Goal: Information Seeking & Learning: Learn about a topic

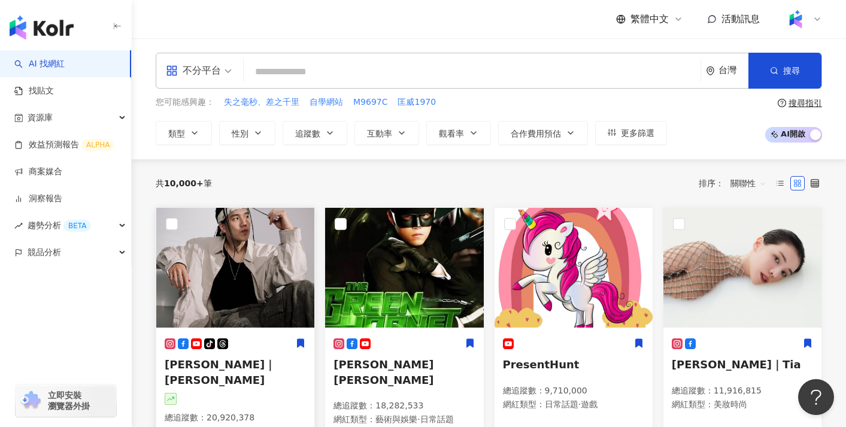
click at [261, 262] on img at bounding box center [235, 268] width 158 height 120
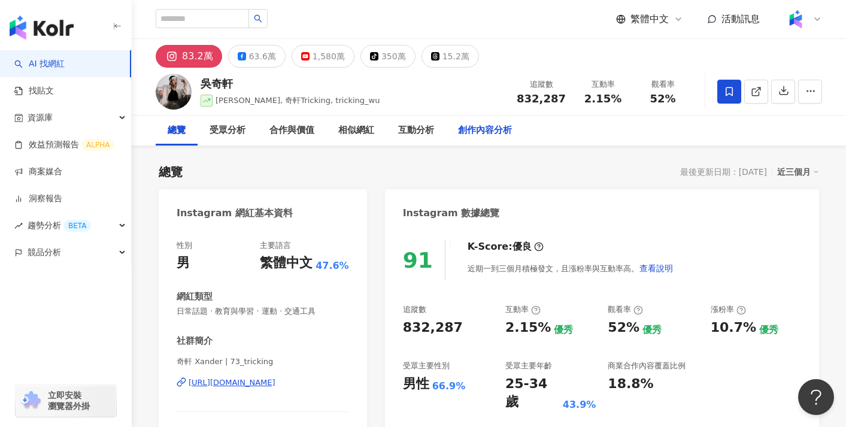
click at [504, 141] on div "創作內容分析" at bounding box center [485, 131] width 78 height 30
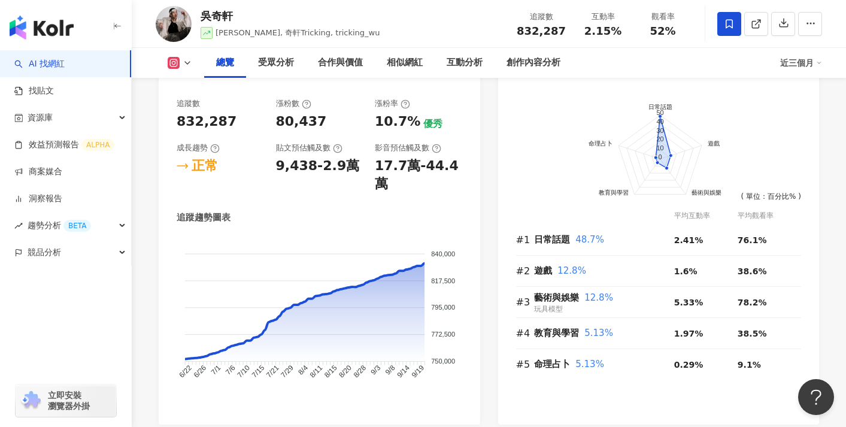
scroll to position [676, 0]
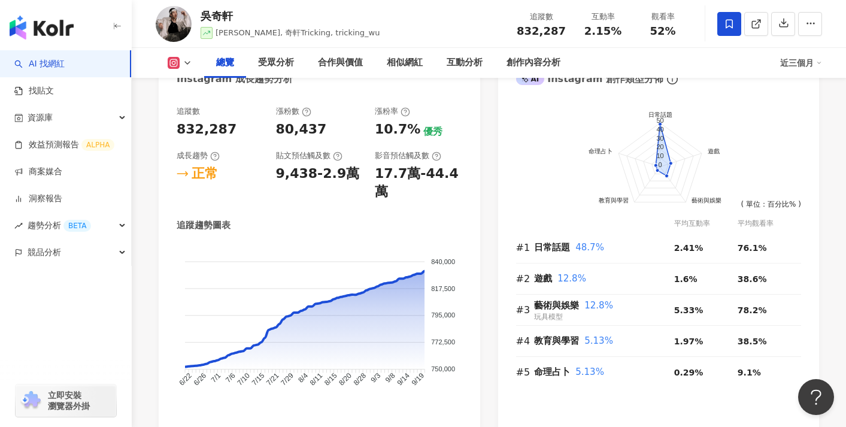
click at [179, 62] on icon at bounding box center [174, 63] width 12 height 12
click at [372, 87] on div "Instagram 成長趨勢分析" at bounding box center [320, 74] width 322 height 39
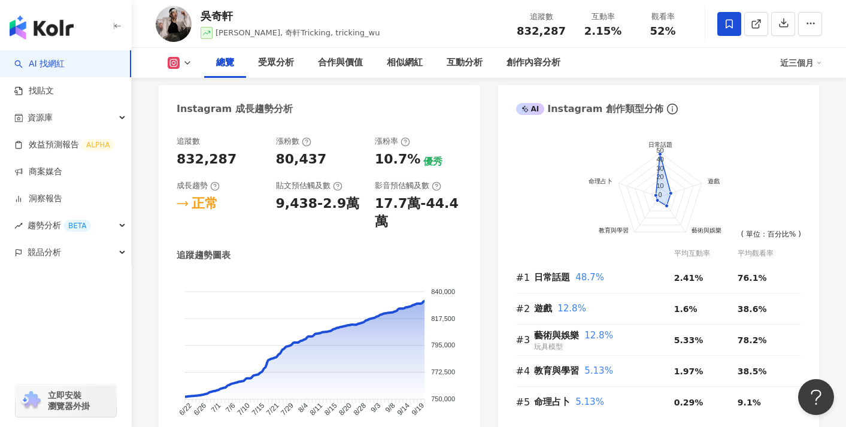
scroll to position [645, 0]
click at [182, 59] on button at bounding box center [180, 63] width 49 height 12
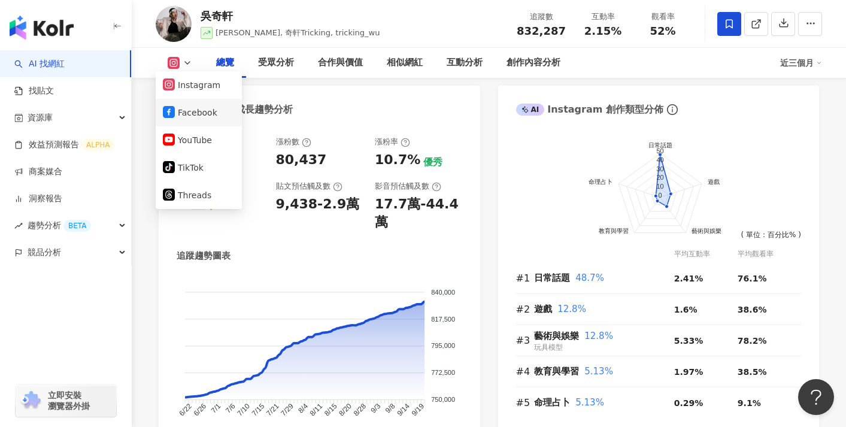
click at [197, 107] on button "Facebook" at bounding box center [199, 112] width 72 height 17
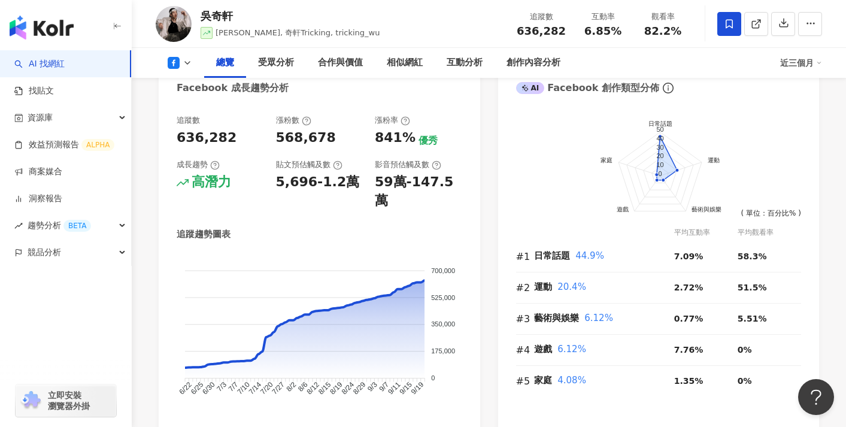
scroll to position [623, 0]
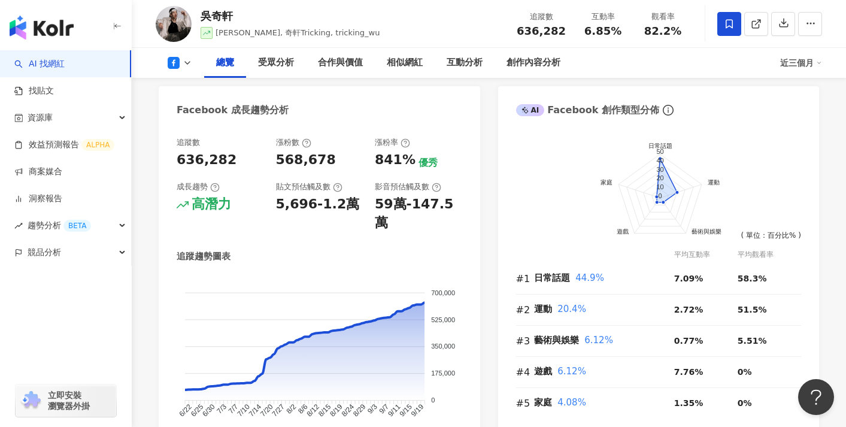
click at [174, 66] on icon at bounding box center [174, 63] width 12 height 12
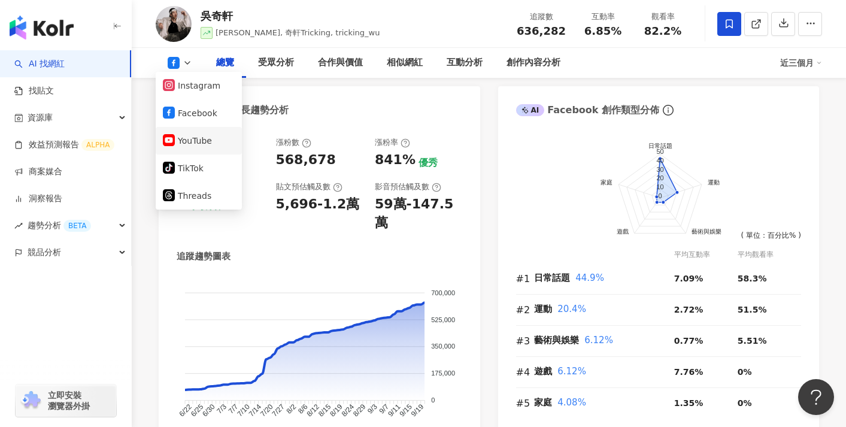
click at [185, 146] on button "YouTube" at bounding box center [199, 140] width 72 height 17
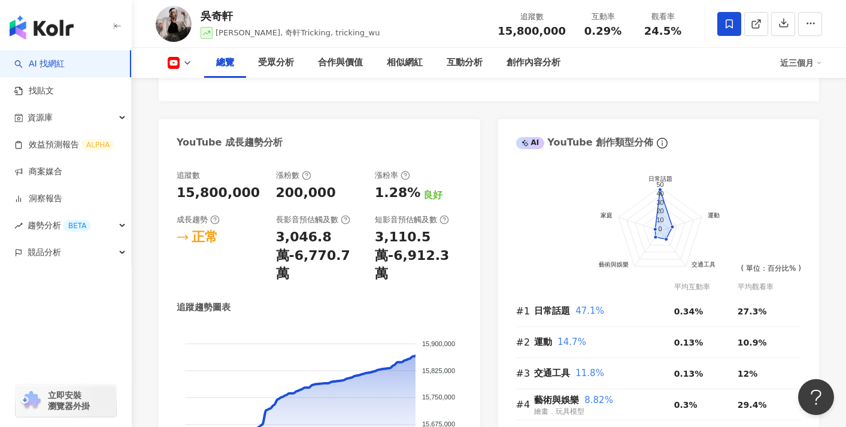
scroll to position [656, 0]
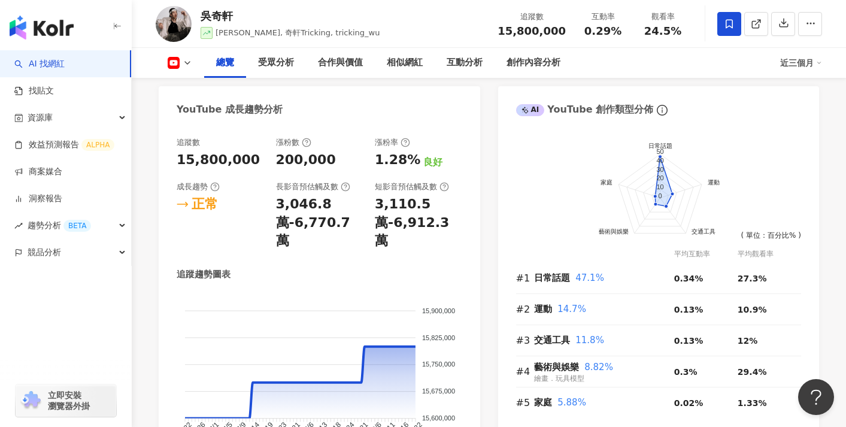
click at [186, 60] on icon at bounding box center [188, 63] width 10 height 10
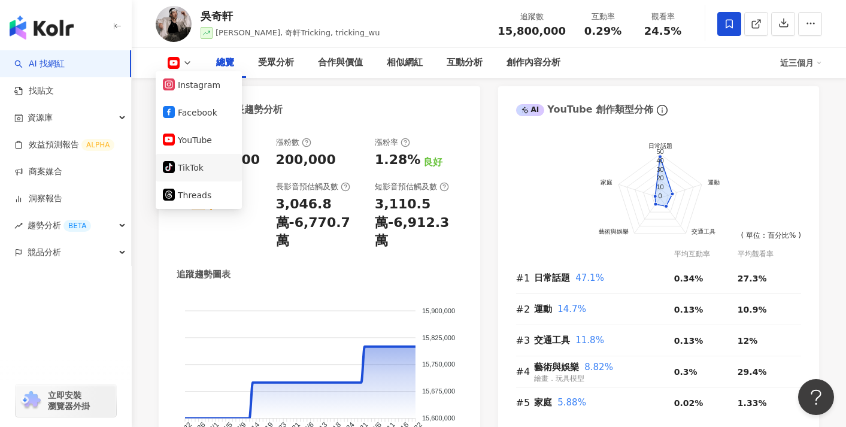
click at [189, 163] on button "tiktok-icon TikTok" at bounding box center [199, 167] width 72 height 17
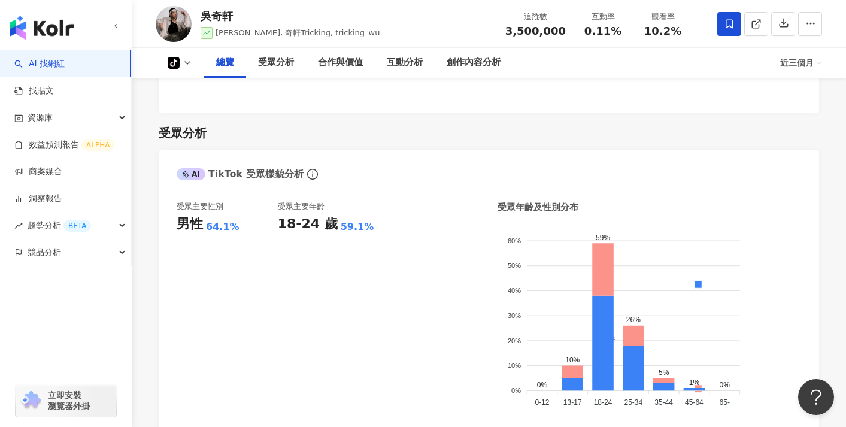
scroll to position [418, 0]
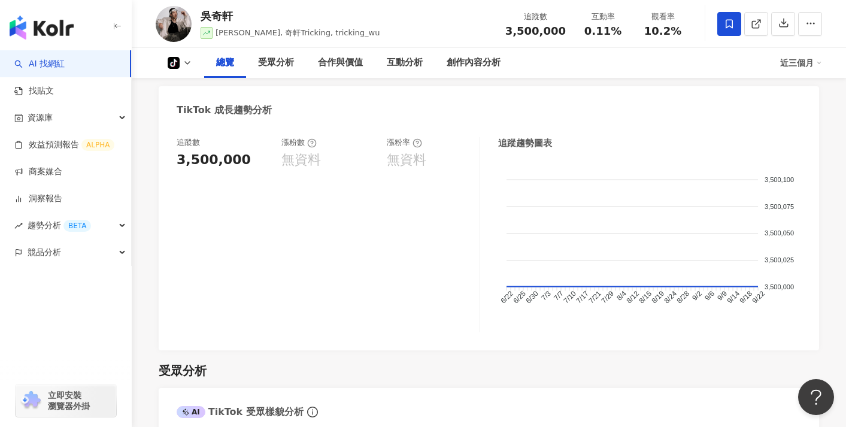
click at [174, 64] on icon at bounding box center [173, 63] width 7 height 8
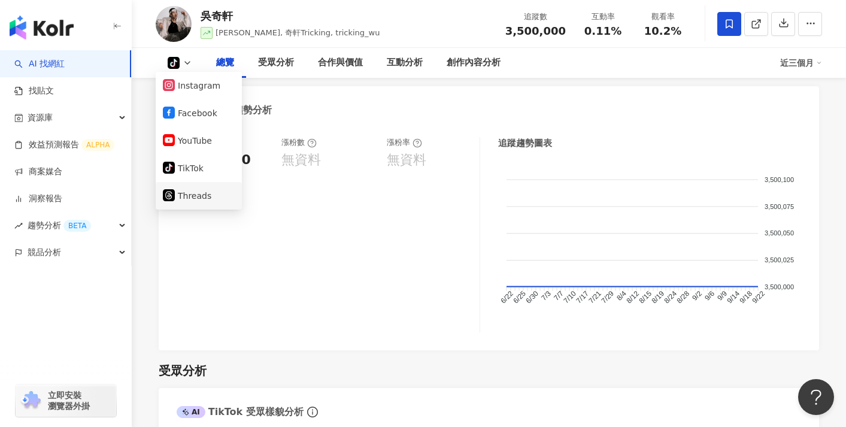
click at [190, 199] on button "Threads" at bounding box center [199, 196] width 72 height 17
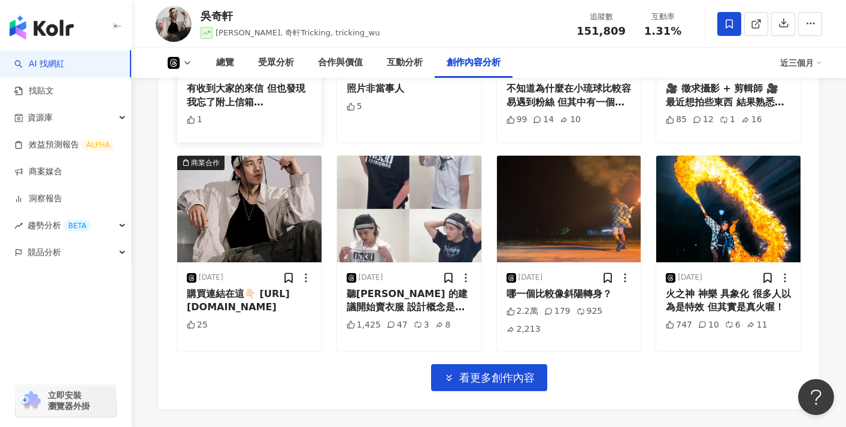
scroll to position [2850, 0]
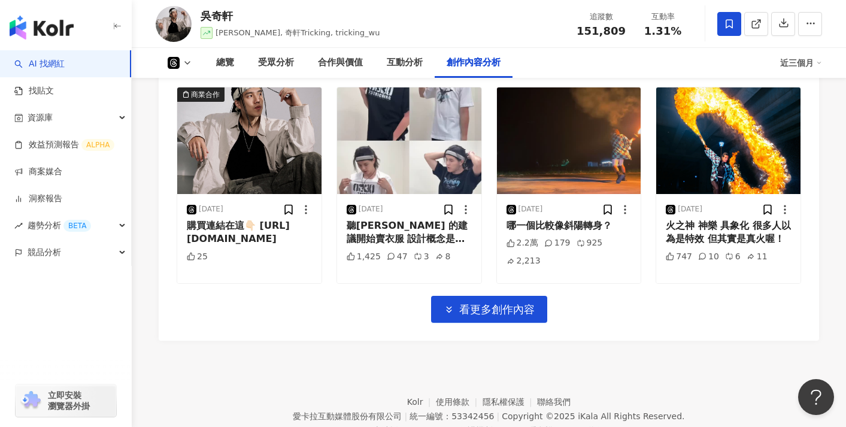
click at [177, 65] on icon at bounding box center [174, 63] width 12 height 12
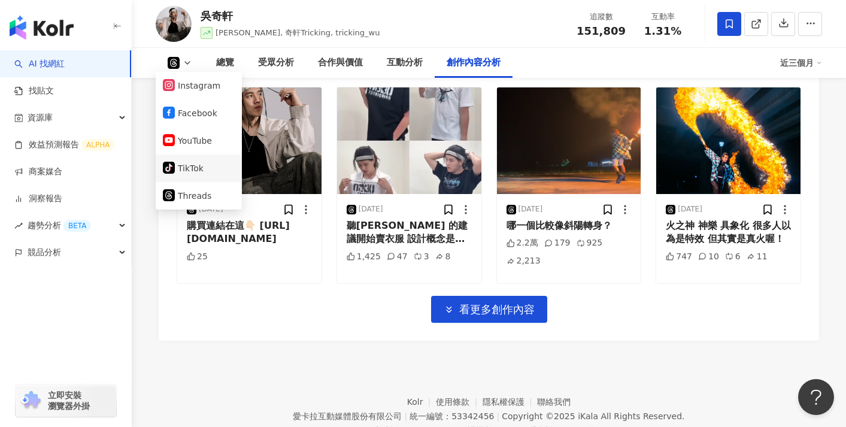
click at [184, 172] on button "tiktok-icon TikTok" at bounding box center [199, 168] width 72 height 17
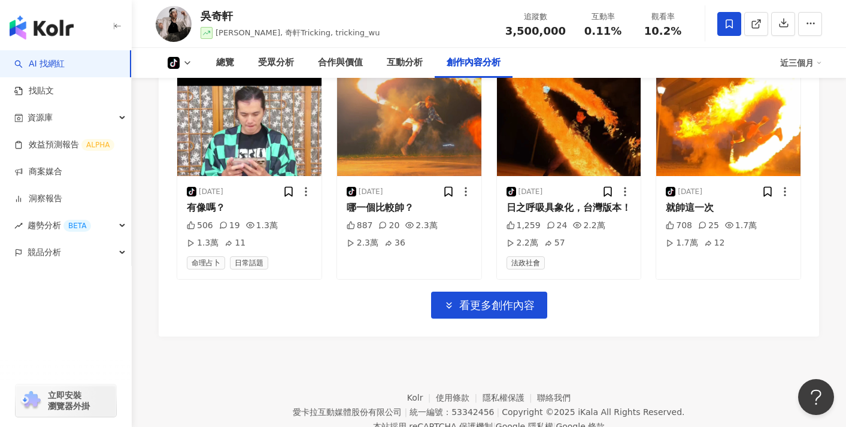
scroll to position [2771, 0]
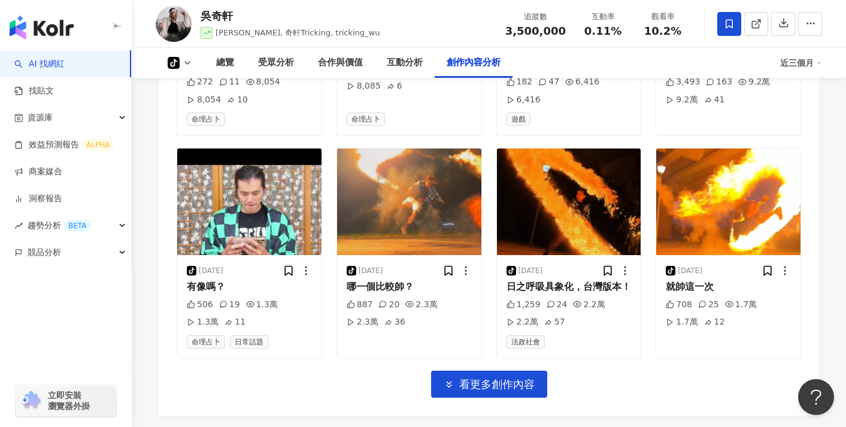
click at [180, 67] on button "tiktok-icon" at bounding box center [180, 63] width 49 height 12
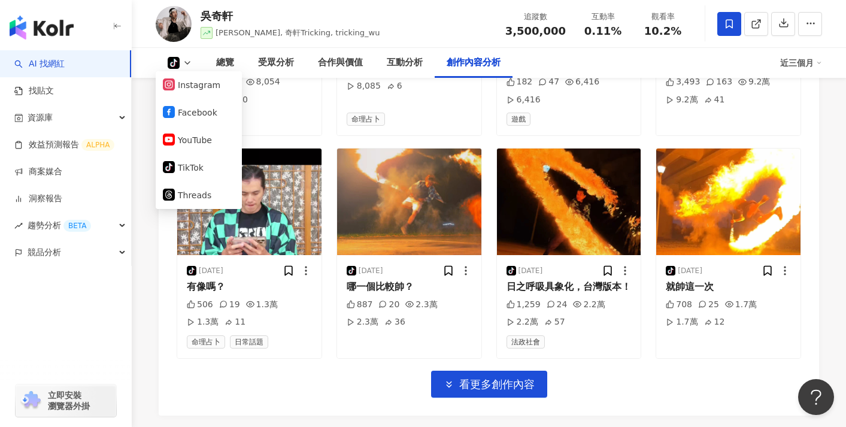
click at [179, 64] on icon at bounding box center [174, 63] width 12 height 12
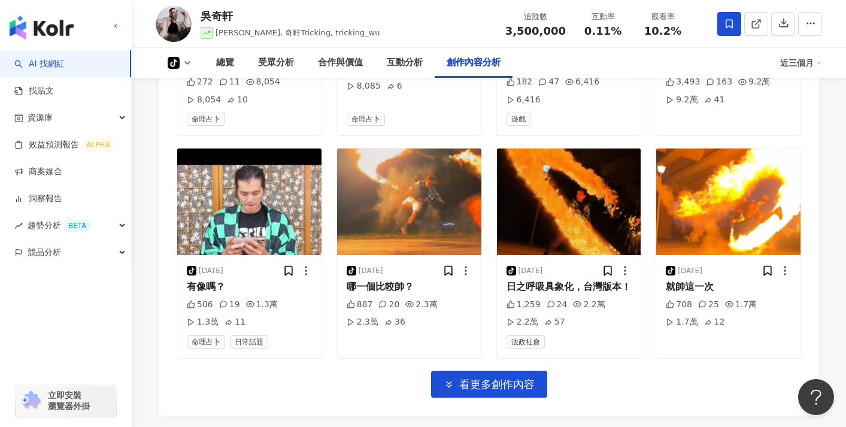
click at [179, 64] on icon at bounding box center [174, 63] width 12 height 12
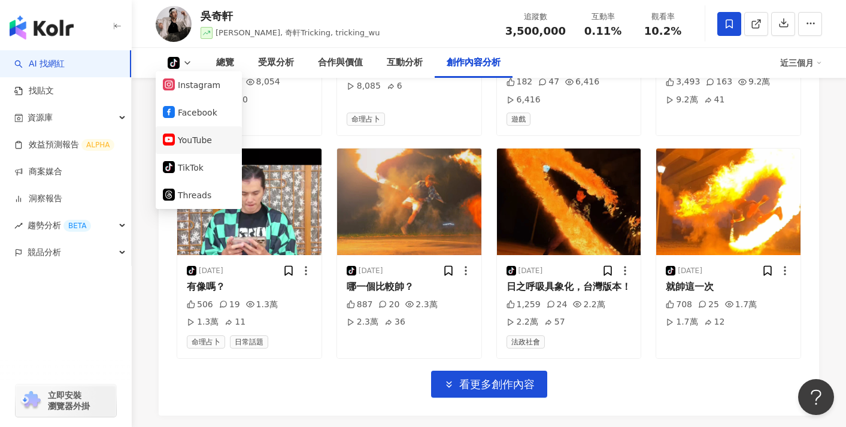
click at [182, 144] on button "YouTube" at bounding box center [199, 140] width 72 height 17
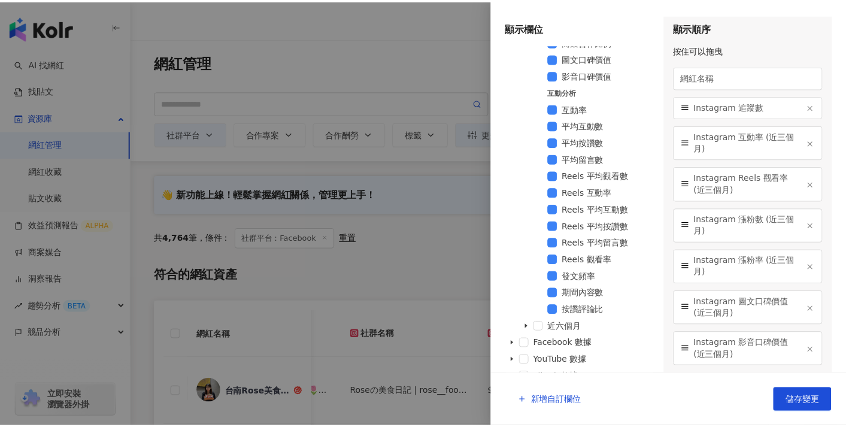
scroll to position [744, 0]
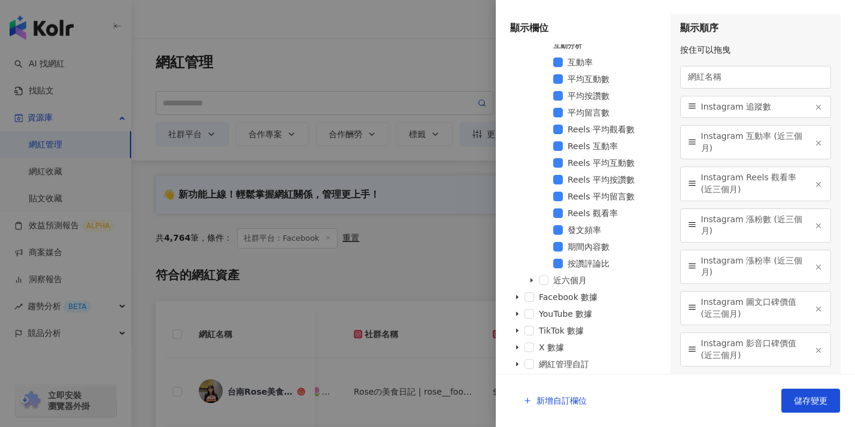
click at [421, 279] on div at bounding box center [427, 213] width 855 height 427
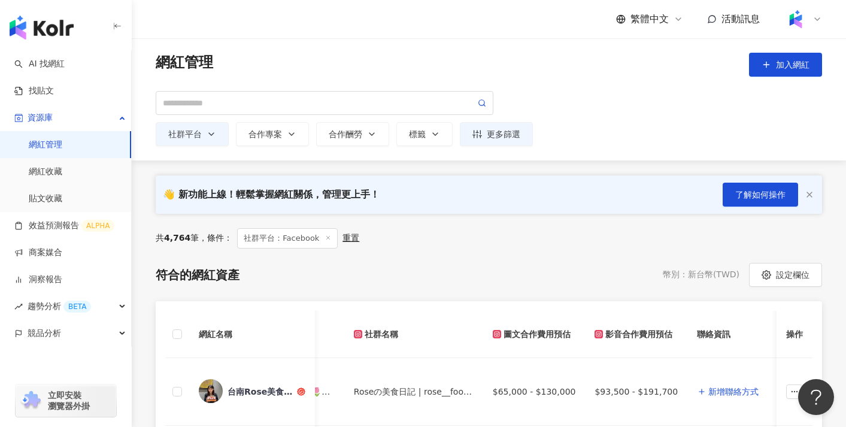
click at [798, 14] on img at bounding box center [796, 19] width 23 height 23
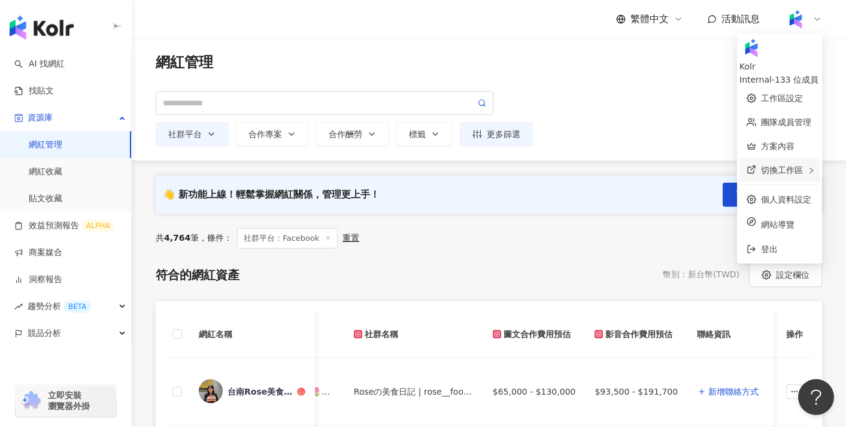
click at [761, 165] on span "切換工作區" at bounding box center [782, 170] width 42 height 10
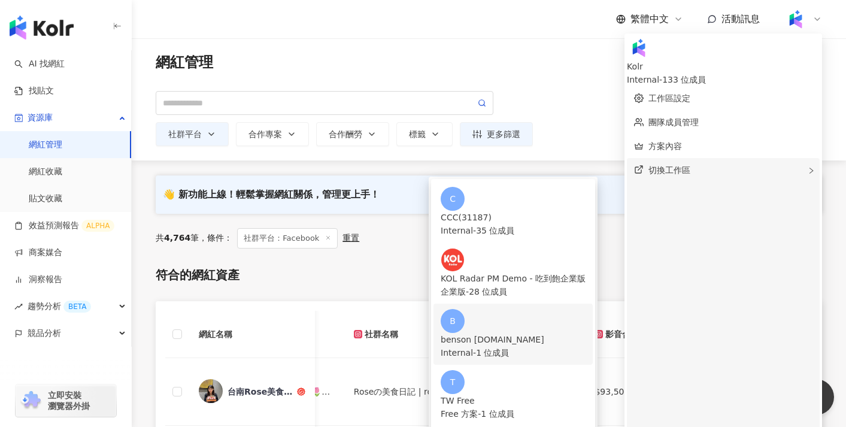
click at [586, 333] on div "benson internal.pt" at bounding box center [513, 339] width 145 height 13
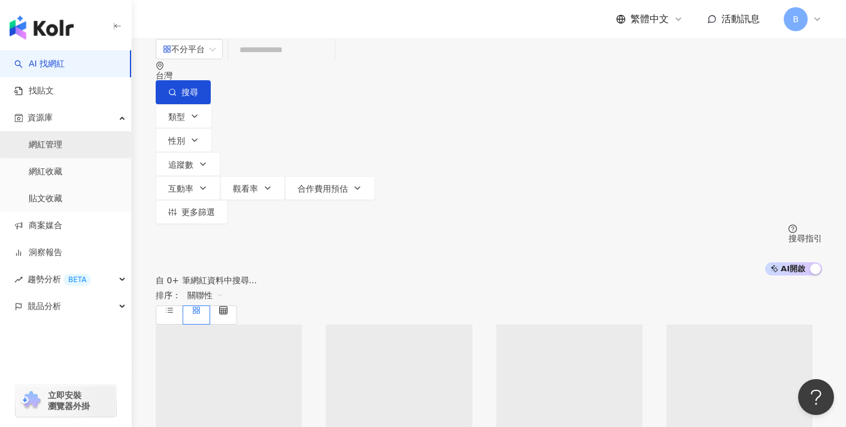
click at [62, 150] on link "網紅管理" at bounding box center [46, 145] width 34 height 12
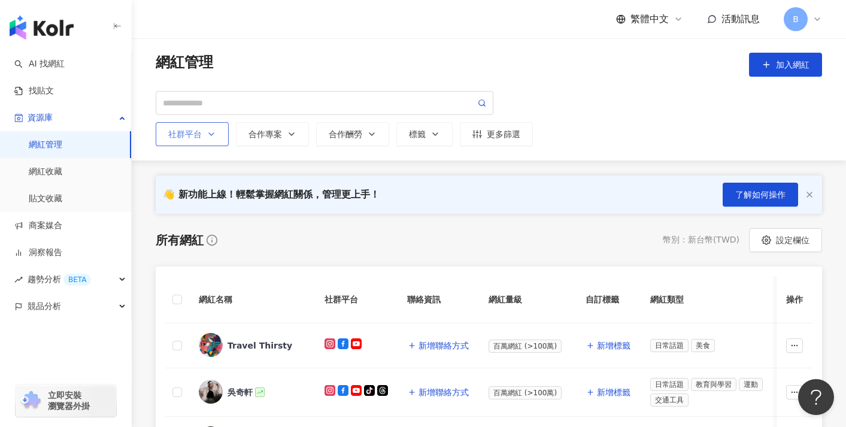
click at [211, 138] on icon "button" at bounding box center [212, 134] width 10 height 10
click at [782, 242] on span "設定欄位" at bounding box center [793, 240] width 34 height 10
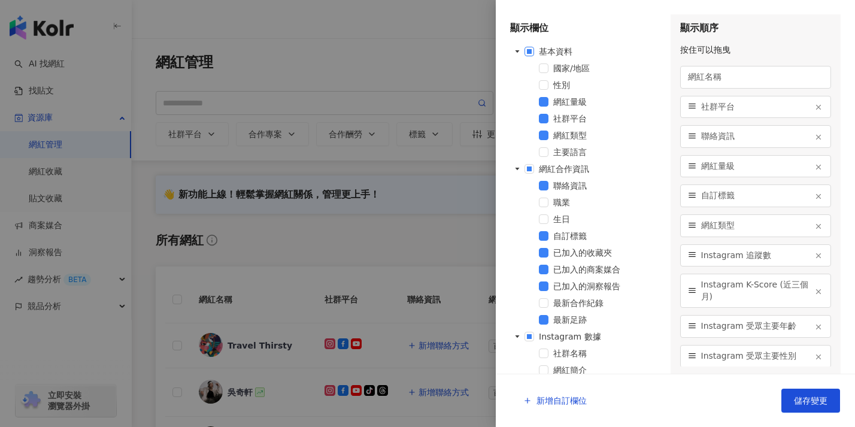
click at [527, 53] on span at bounding box center [530, 52] width 10 height 10
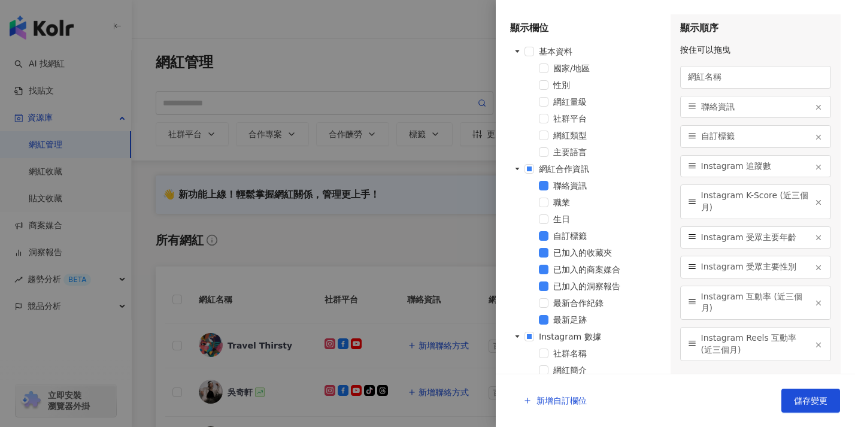
click at [542, 125] on div "社群平台" at bounding box center [586, 119] width 152 height 17
click at [542, 119] on span at bounding box center [544, 119] width 10 height 10
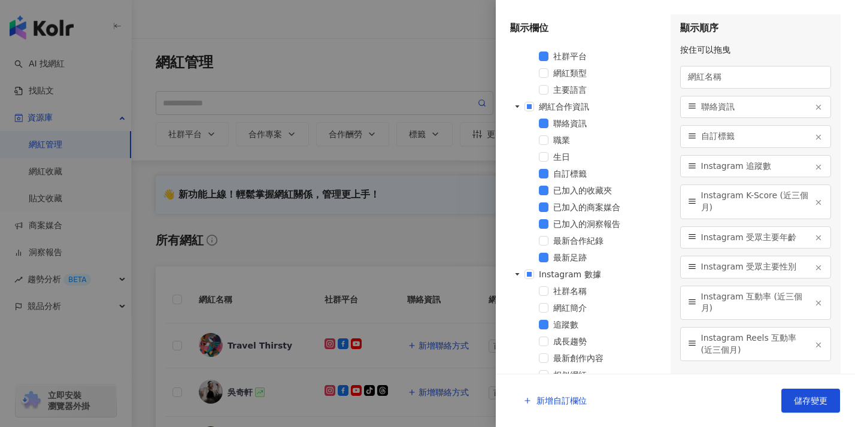
scroll to position [67, 0]
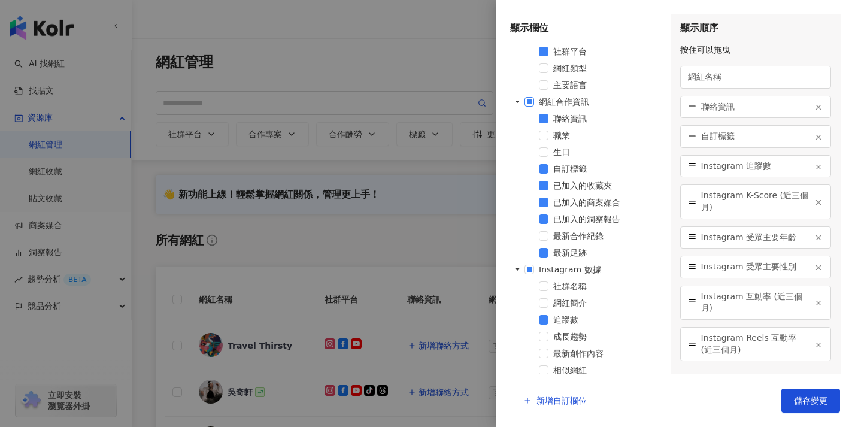
click at [527, 101] on span at bounding box center [530, 102] width 10 height 10
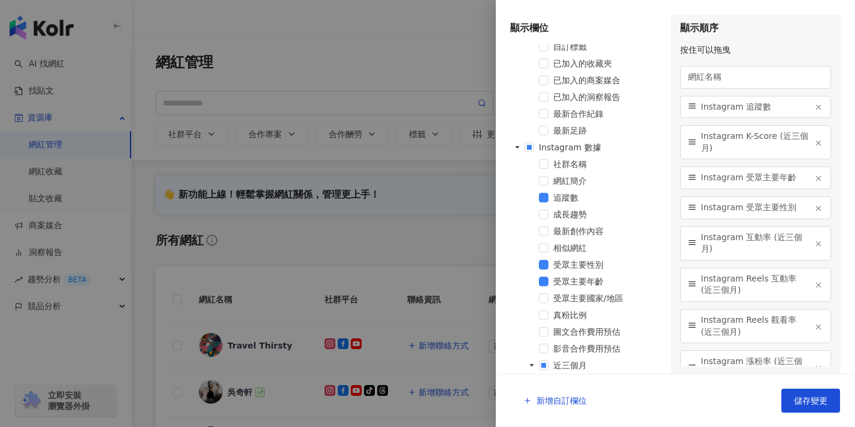
scroll to position [218, 0]
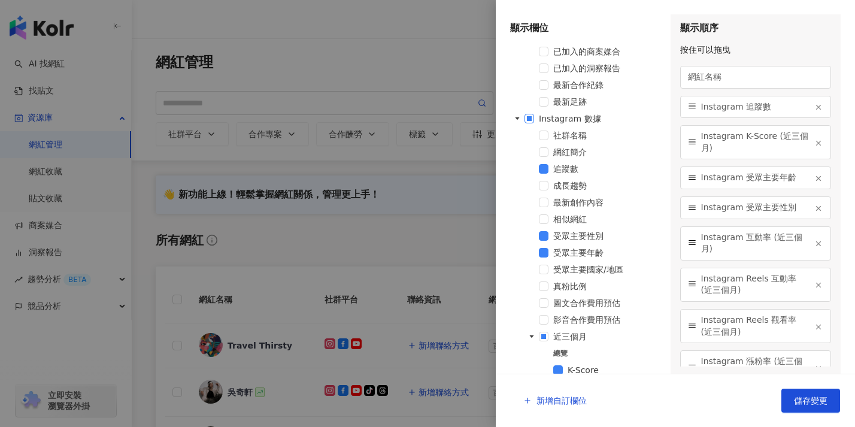
click at [529, 115] on span at bounding box center [530, 119] width 10 height 10
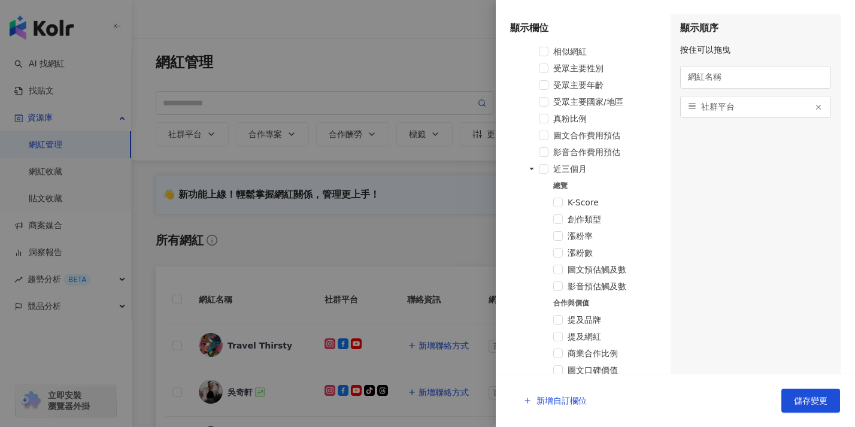
scroll to position [403, 0]
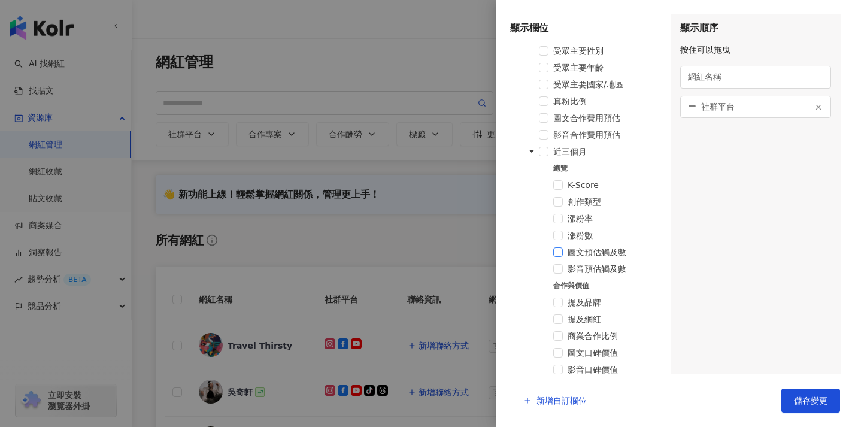
click at [556, 254] on span at bounding box center [559, 252] width 10 height 10
click at [556, 269] on span at bounding box center [559, 269] width 10 height 10
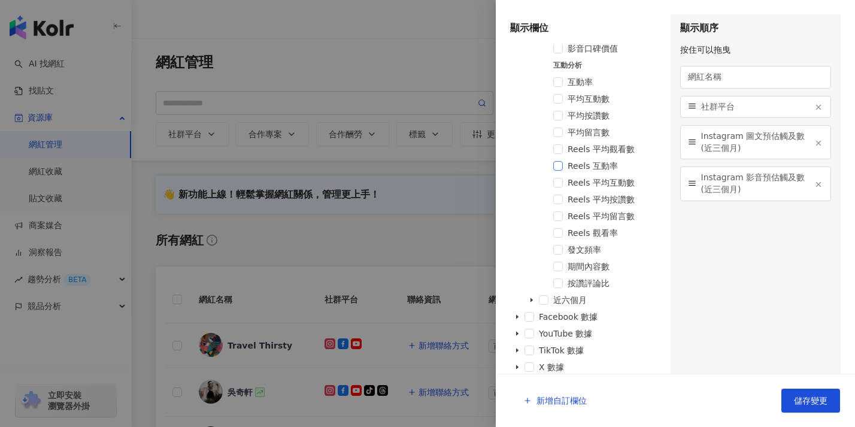
scroll to position [727, 0]
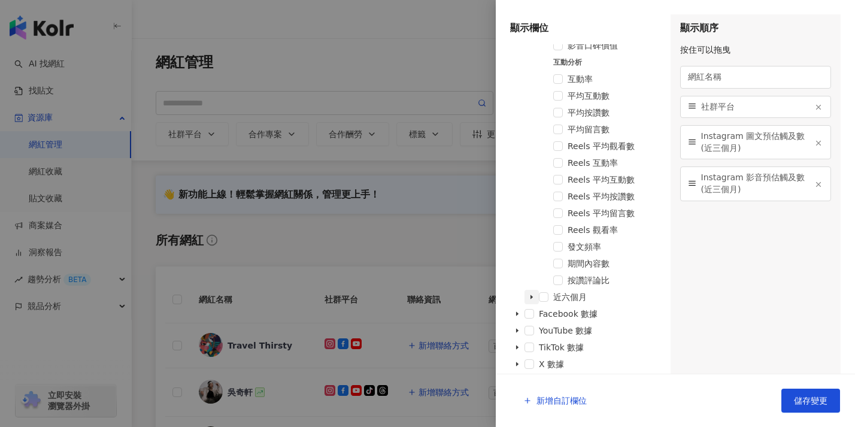
click at [532, 291] on span at bounding box center [532, 297] width 14 height 14
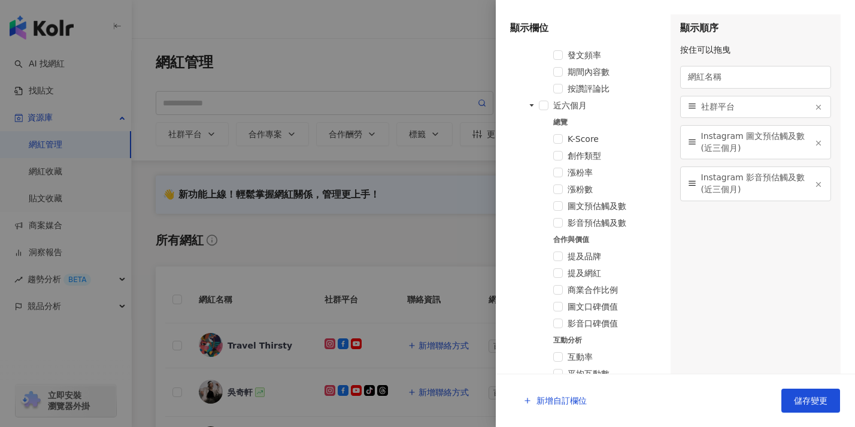
scroll to position [913, 0]
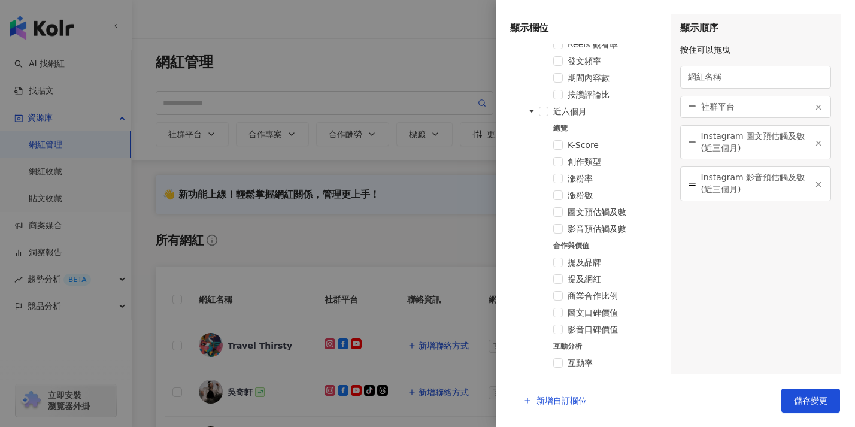
click at [579, 206] on span "圖文預估觸及數" at bounding box center [615, 212] width 94 height 14
click at [583, 228] on span "影音預估觸及數" at bounding box center [597, 229] width 59 height 10
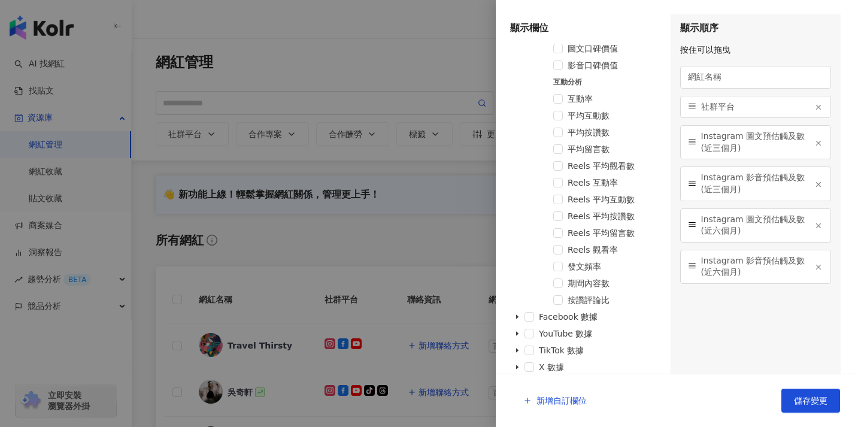
scroll to position [1180, 0]
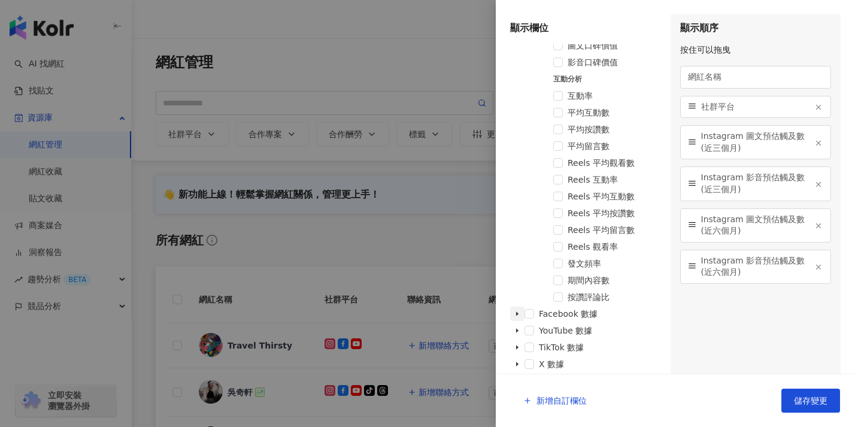
click at [521, 311] on span at bounding box center [517, 314] width 14 height 14
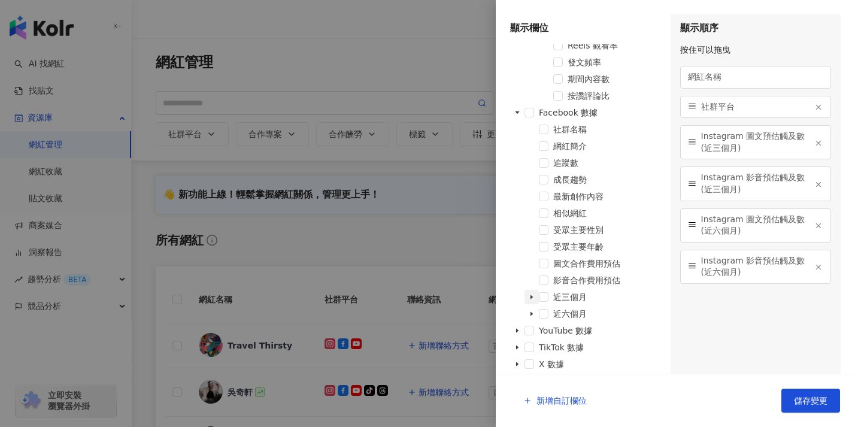
click at [531, 300] on icon "caret-down" at bounding box center [532, 297] width 6 height 6
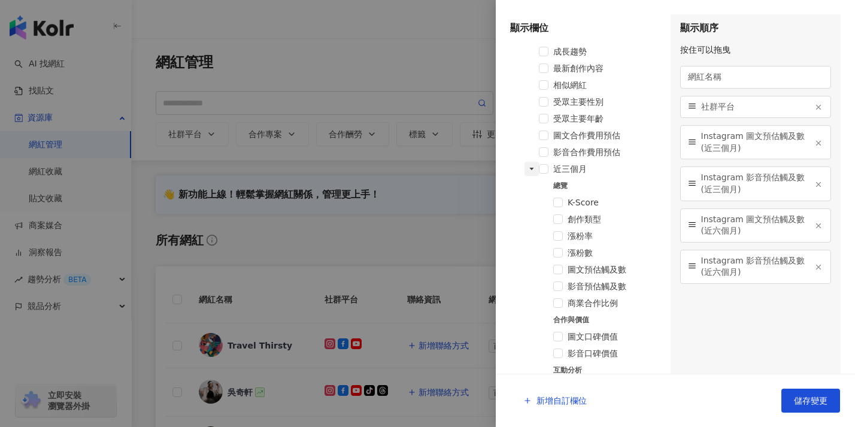
scroll to position [1536, 0]
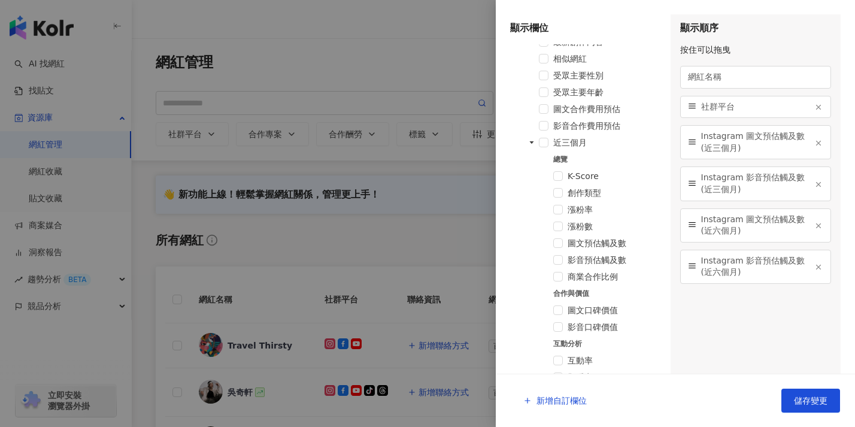
click at [595, 246] on span "圖文預估觸及數" at bounding box center [597, 243] width 59 height 10
click at [595, 259] on span "影音預估觸及數" at bounding box center [597, 260] width 59 height 10
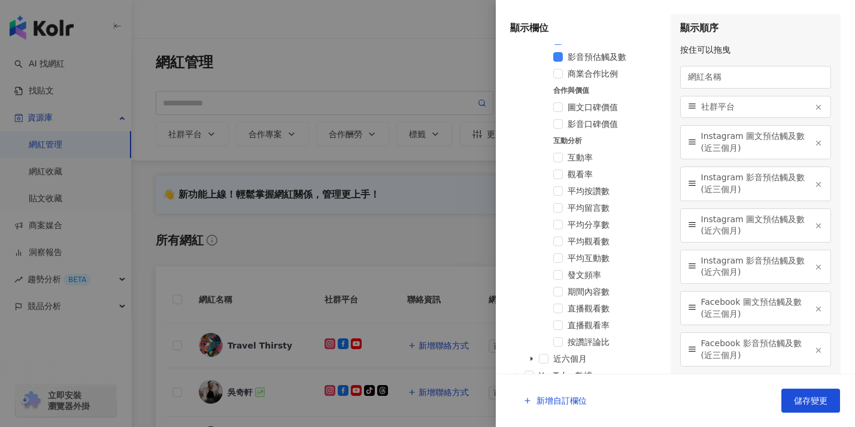
scroll to position [1784, 0]
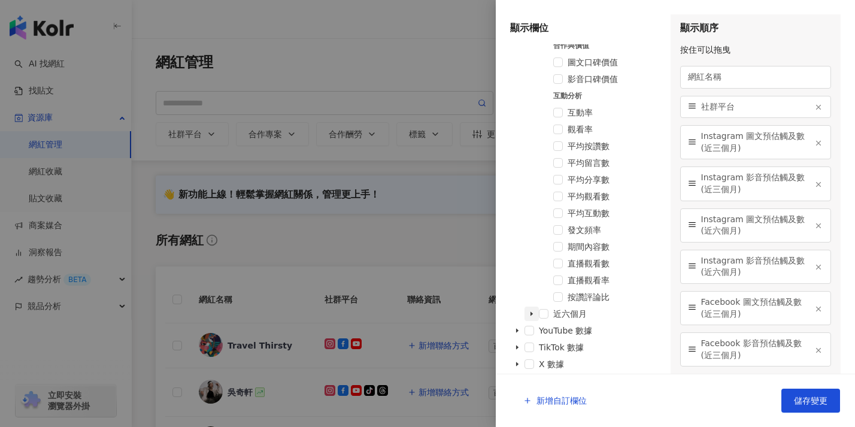
click at [535, 316] on span at bounding box center [532, 314] width 14 height 14
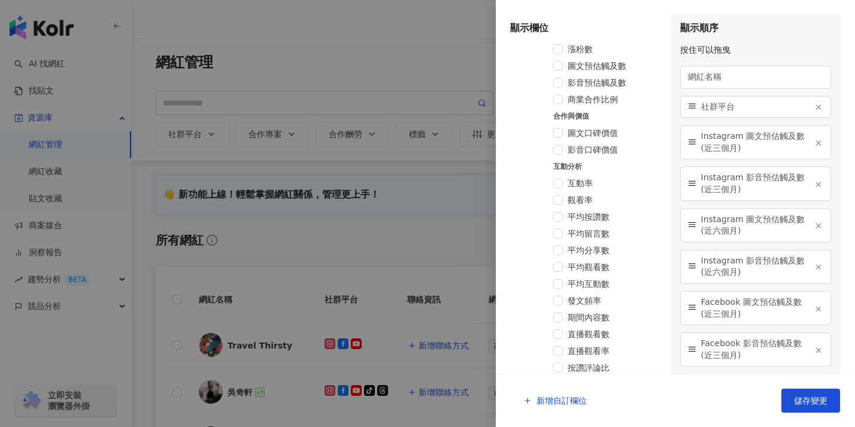
scroll to position [2187, 0]
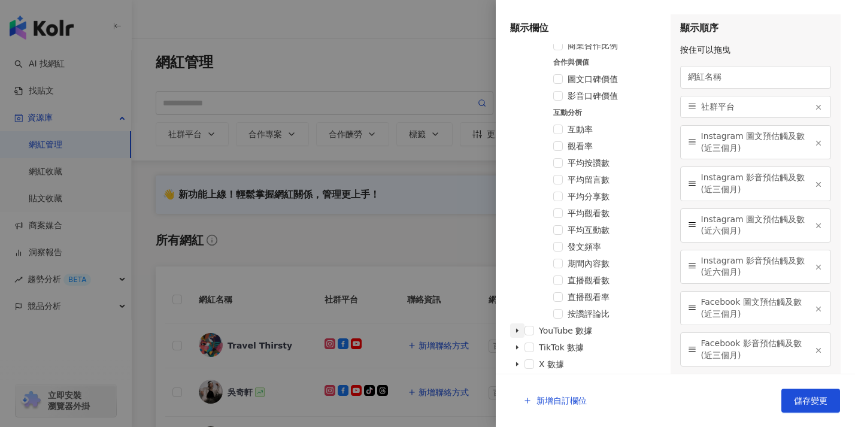
click at [519, 331] on icon "caret-down" at bounding box center [518, 331] width 6 height 6
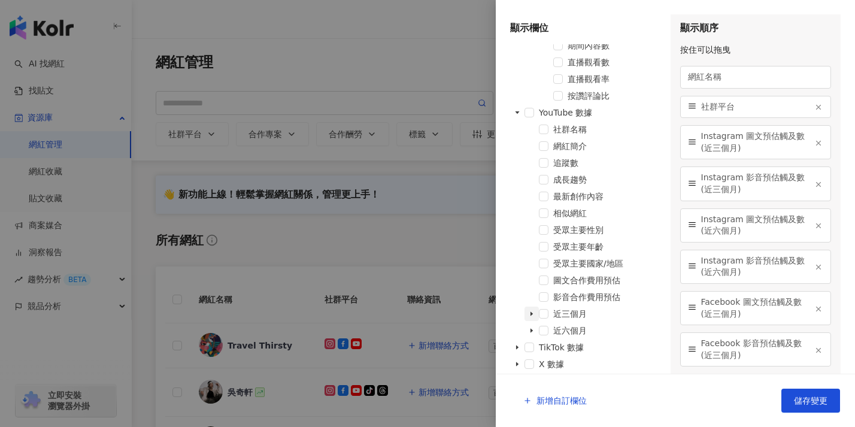
click at [534, 316] on icon "caret-down" at bounding box center [532, 314] width 6 height 6
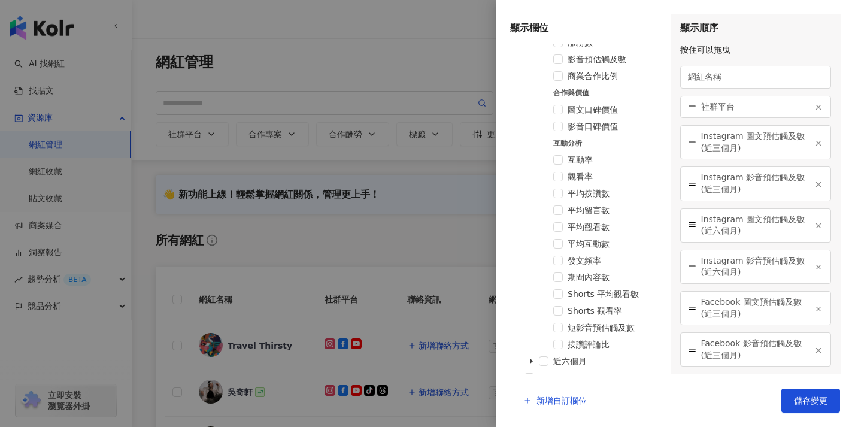
scroll to position [2790, 0]
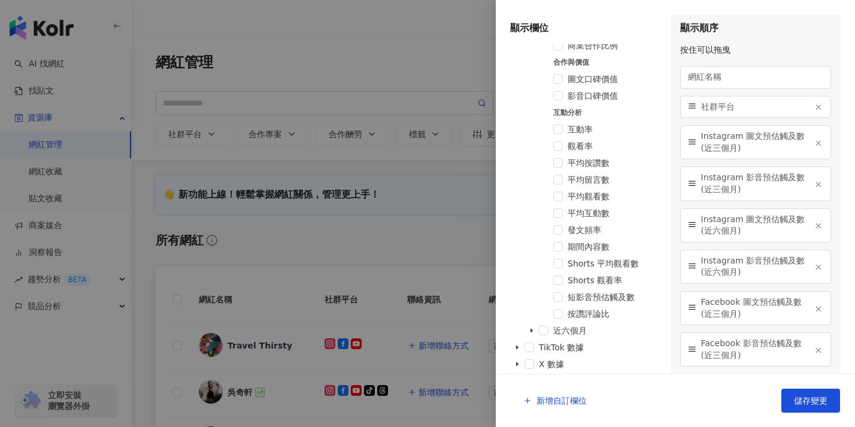
click at [534, 304] on div "短影音預估觸及數" at bounding box center [586, 298] width 152 height 17
click at [555, 298] on span at bounding box center [559, 297] width 10 height 10
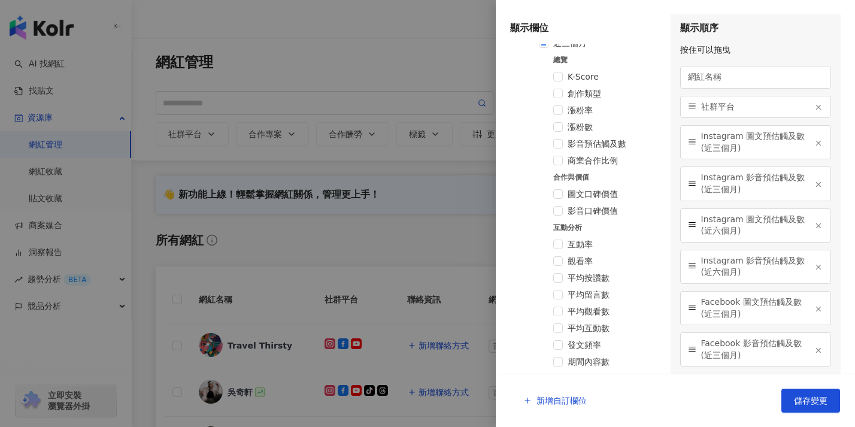
scroll to position [2660, 0]
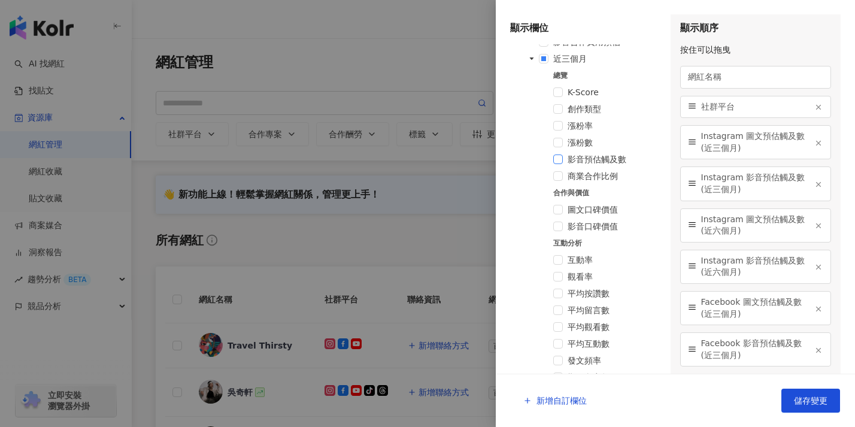
click at [561, 158] on span at bounding box center [559, 160] width 10 height 10
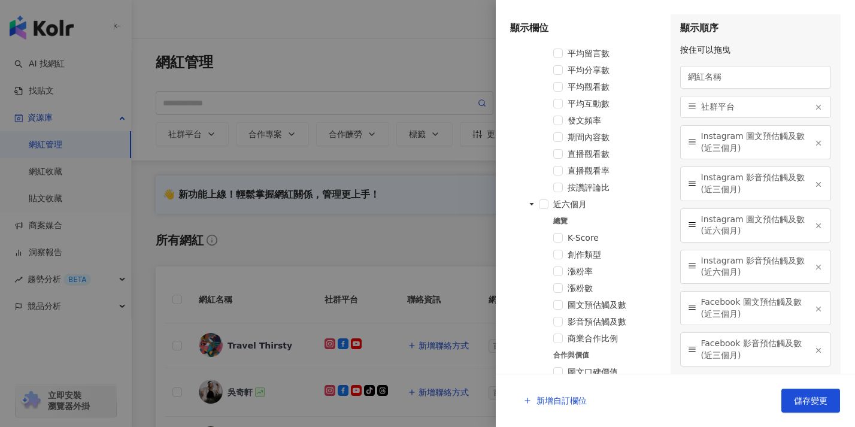
scroll to position [1885, 0]
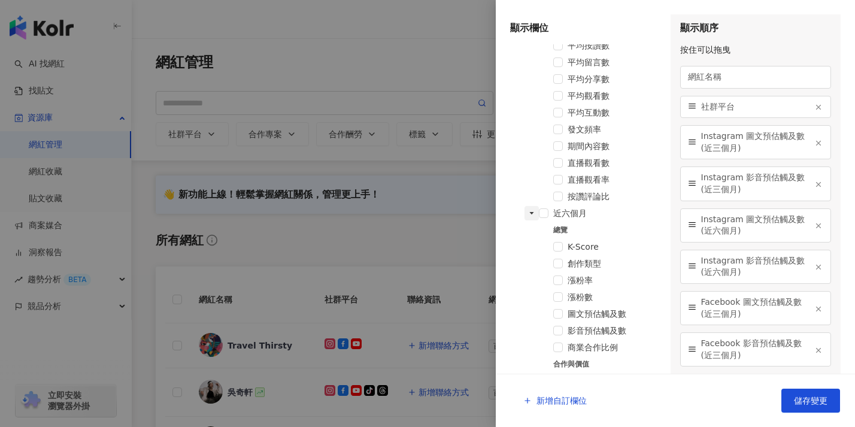
click at [528, 211] on span at bounding box center [532, 213] width 14 height 14
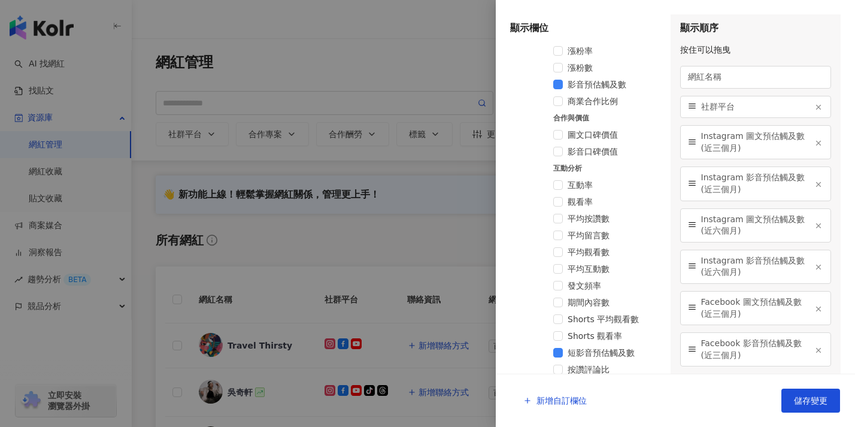
scroll to position [2388, 0]
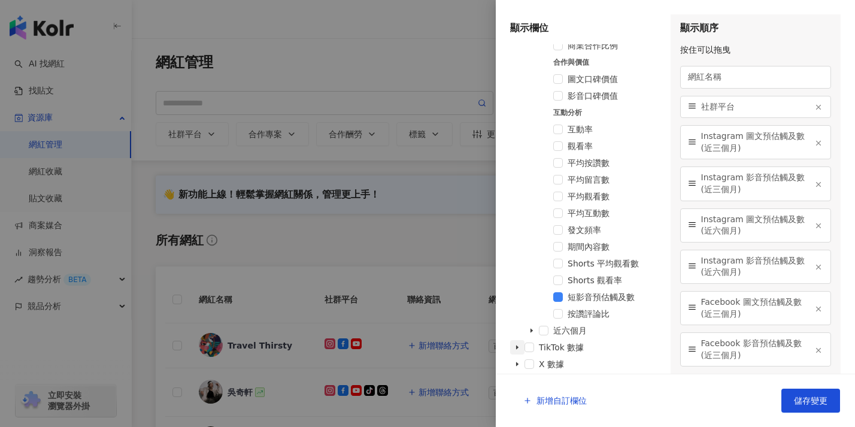
click at [516, 346] on icon "caret-down" at bounding box center [517, 348] width 2 height 4
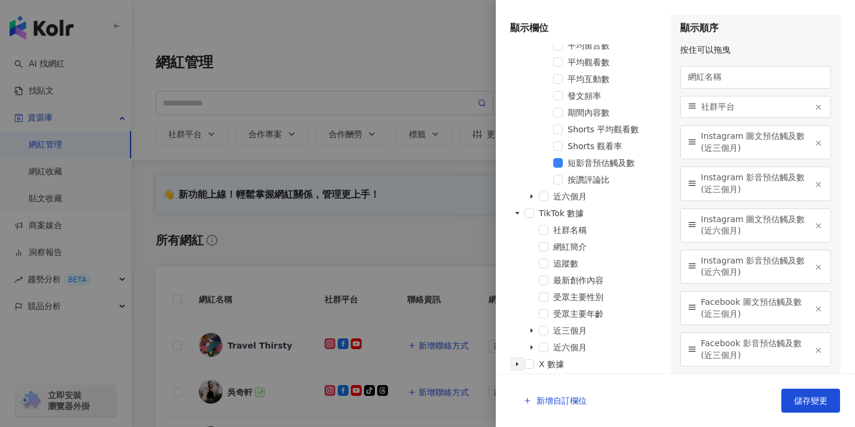
click at [516, 361] on icon "caret-down" at bounding box center [518, 364] width 6 height 6
click at [528, 332] on span at bounding box center [532, 330] width 14 height 14
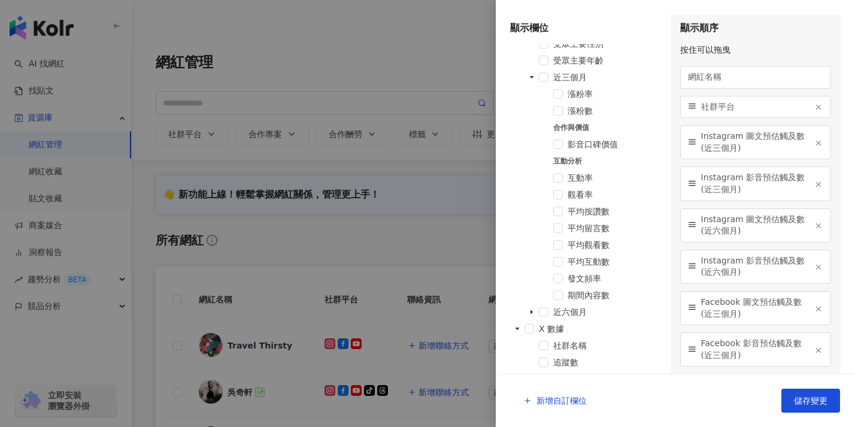
scroll to position [2807, 0]
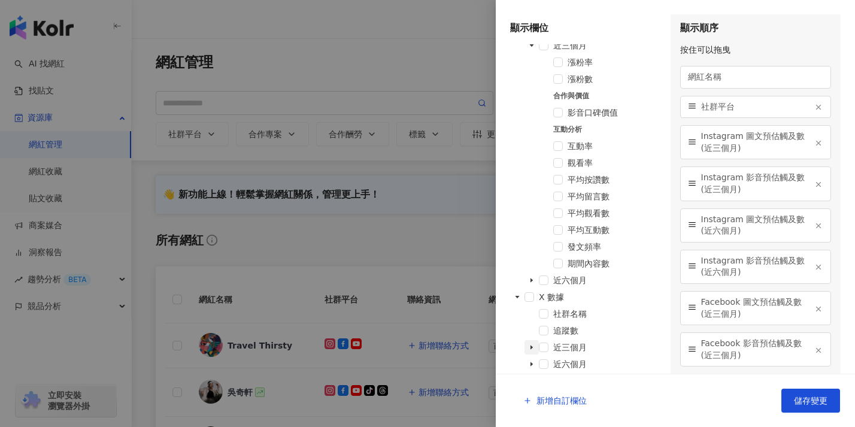
click at [530, 341] on span at bounding box center [532, 347] width 14 height 14
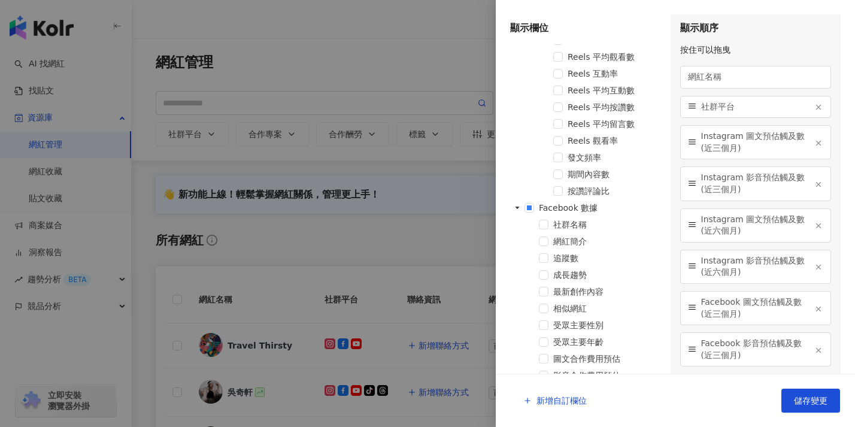
scroll to position [1037, 0]
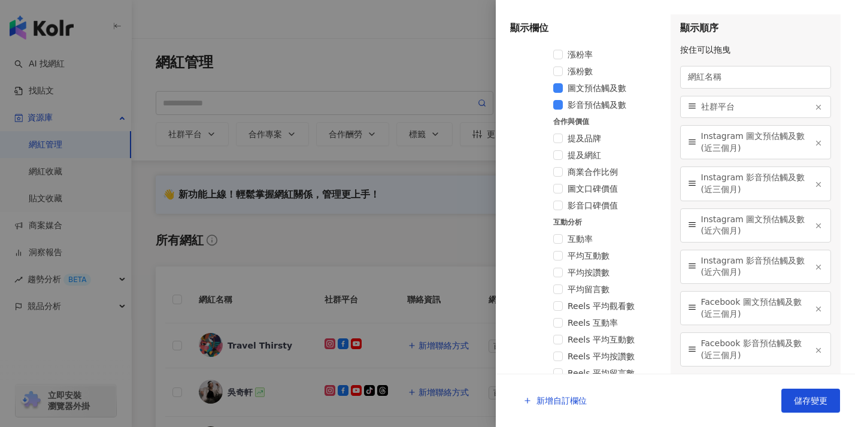
click at [814, 225] on button "button" at bounding box center [819, 225] width 10 height 10
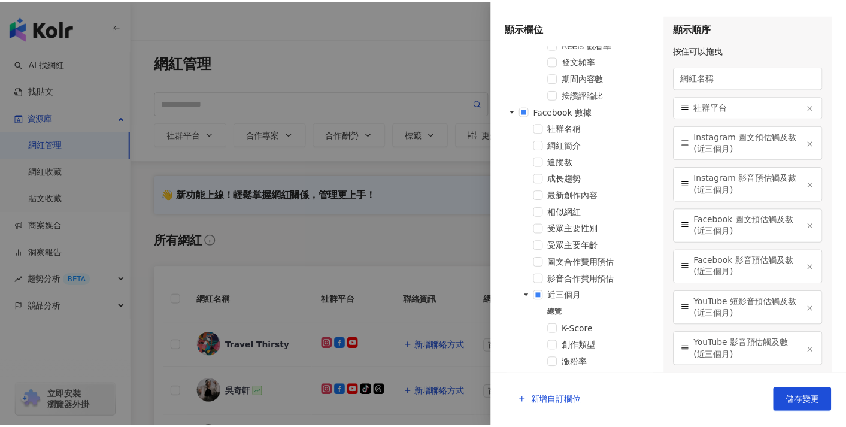
scroll to position [0, 0]
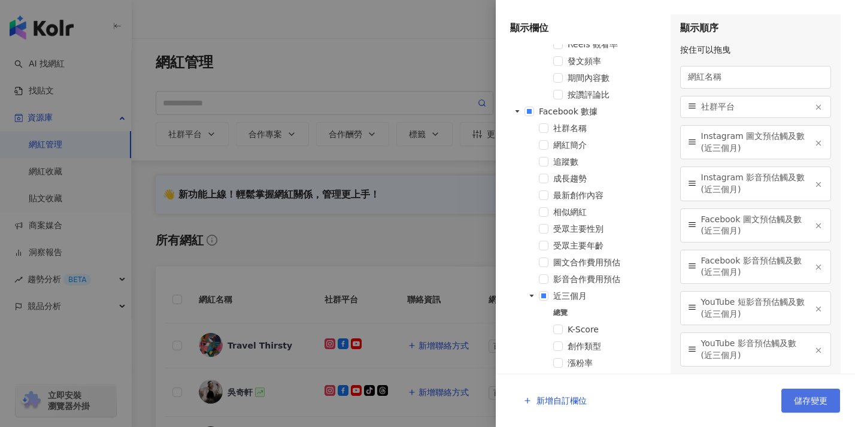
click at [805, 402] on span "儲存變更" at bounding box center [811, 401] width 34 height 10
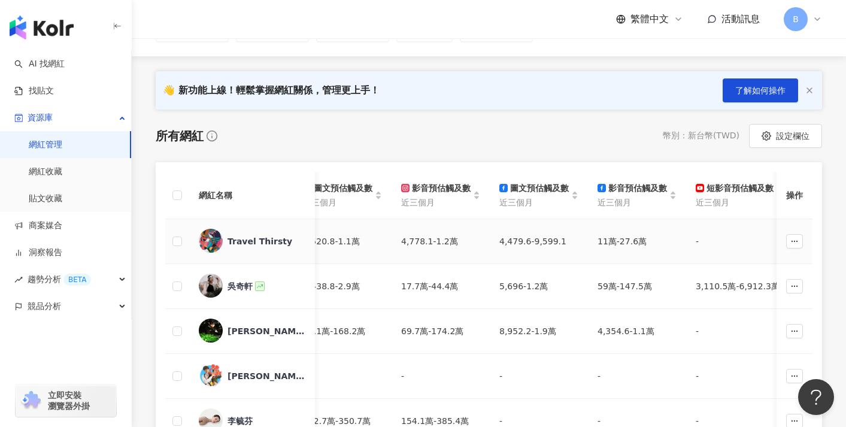
scroll to position [0, 112]
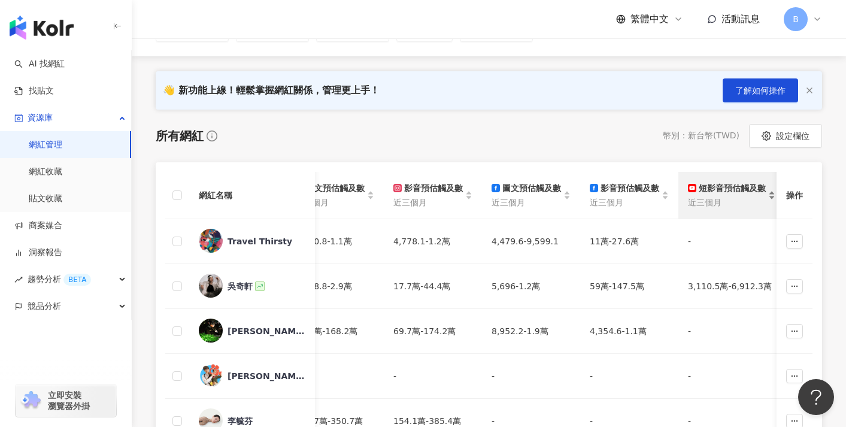
click at [692, 192] on div "短影音預估觸及數" at bounding box center [727, 188] width 78 height 13
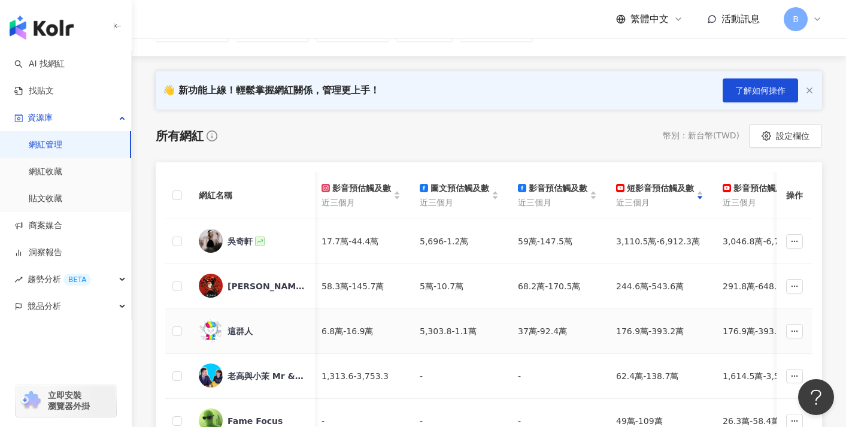
scroll to position [0, 219]
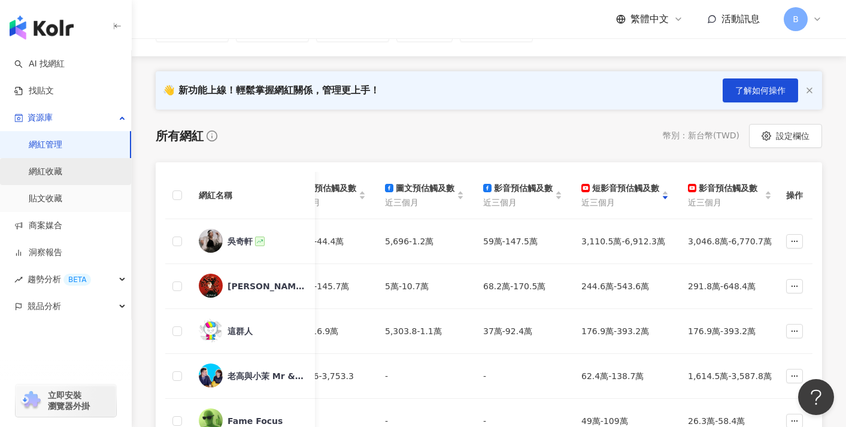
click at [62, 178] on link "網紅收藏" at bounding box center [46, 172] width 34 height 12
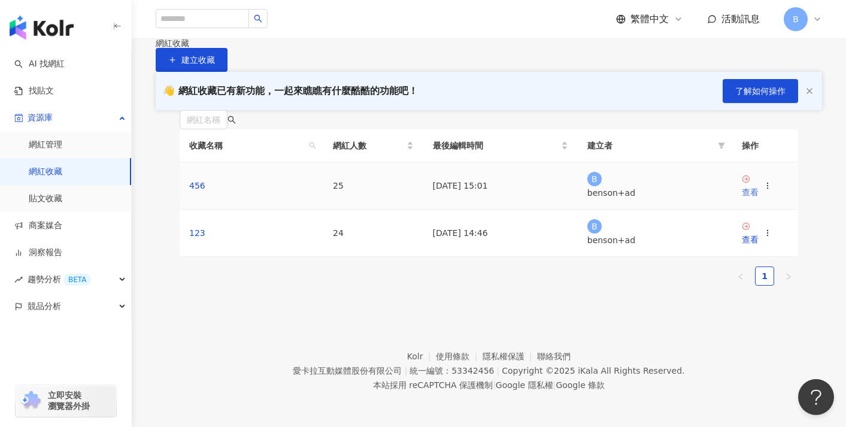
click at [758, 199] on div "查看" at bounding box center [750, 192] width 17 height 13
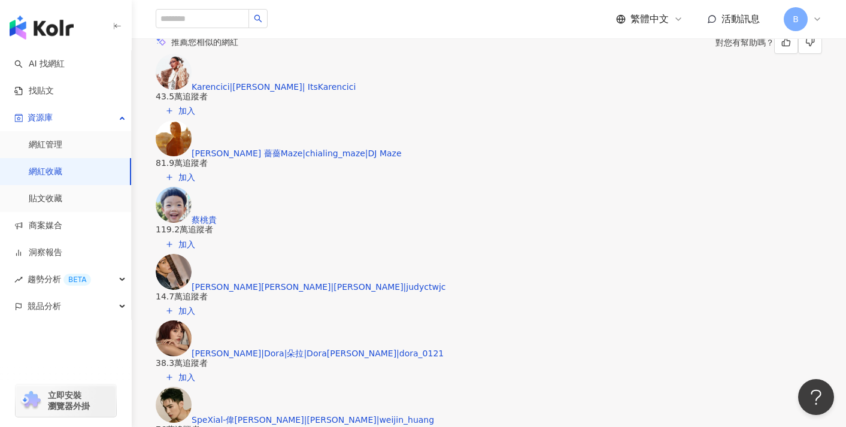
scroll to position [1223, 0]
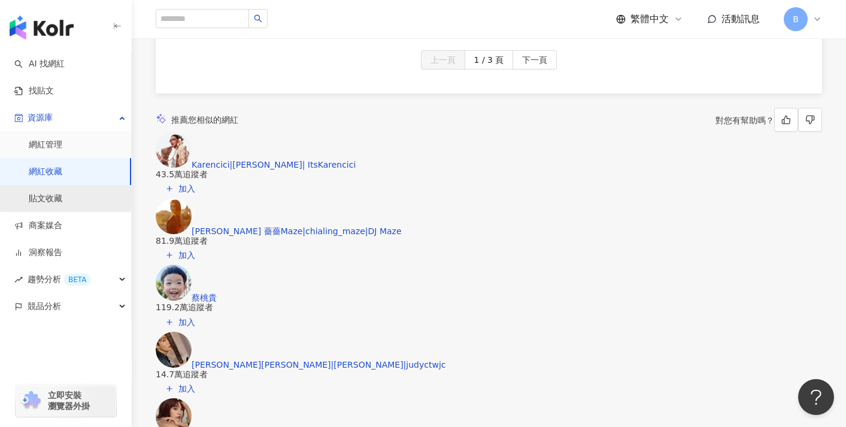
click at [62, 198] on link "貼文收藏" at bounding box center [46, 199] width 34 height 12
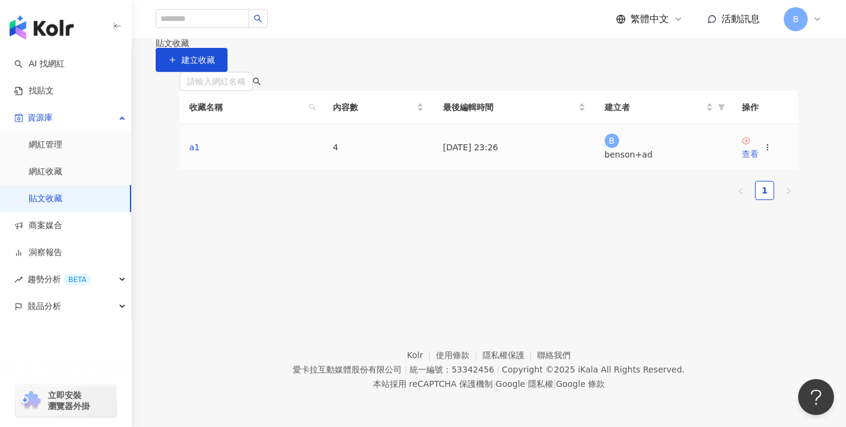
click at [755, 161] on div "查看" at bounding box center [750, 153] width 17 height 13
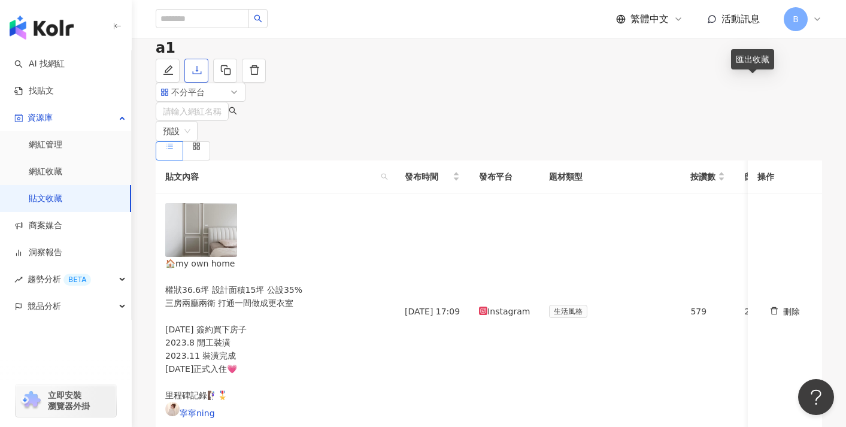
click at [202, 75] on icon "download" at bounding box center [197, 70] width 11 height 11
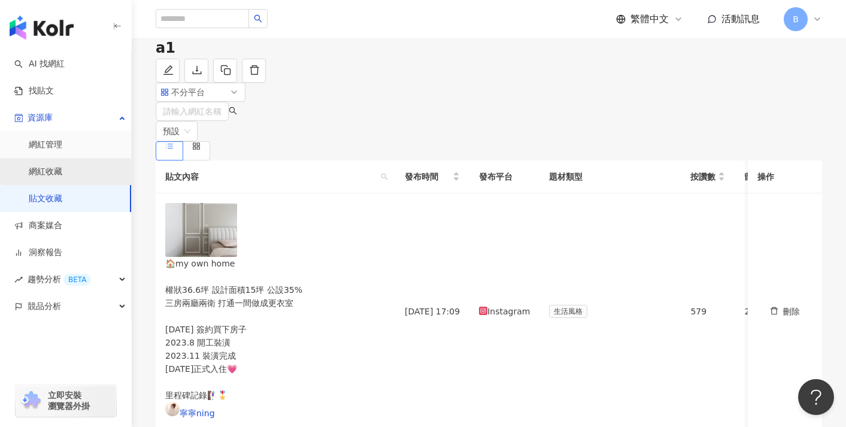
click at [62, 173] on link "網紅收藏" at bounding box center [46, 172] width 34 height 12
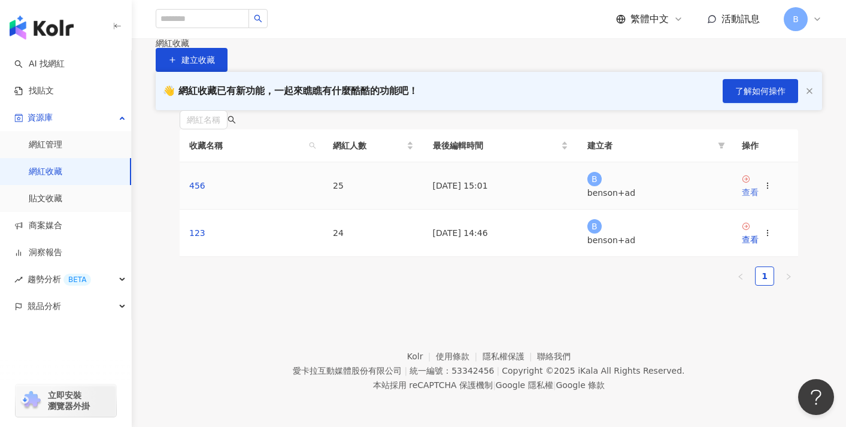
click at [759, 199] on div "查看" at bounding box center [750, 192] width 17 height 13
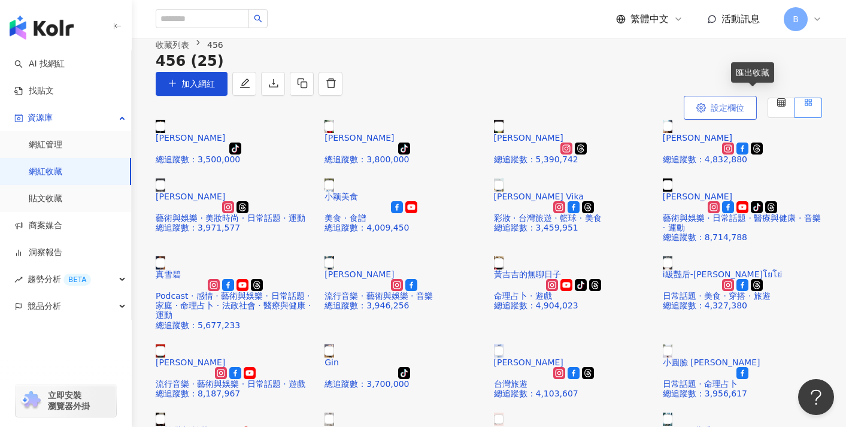
click at [734, 120] on button "設定欄位" at bounding box center [720, 108] width 73 height 24
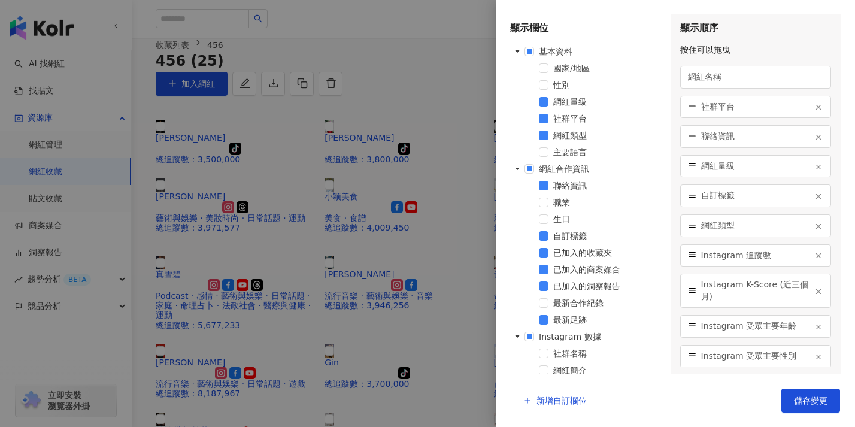
click at [394, 150] on div at bounding box center [427, 213] width 855 height 427
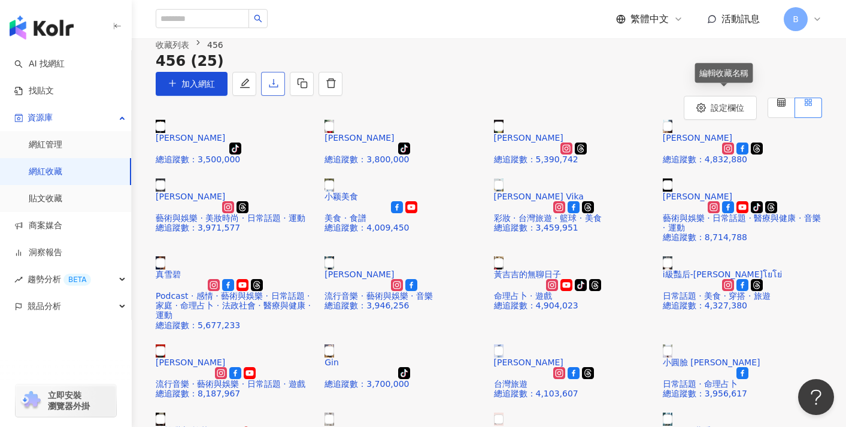
click at [285, 96] on button "button" at bounding box center [273, 84] width 24 height 24
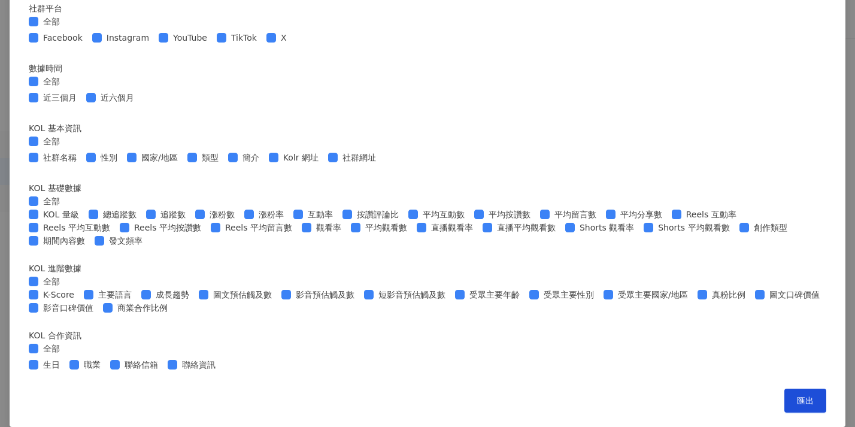
scroll to position [267, 0]
click at [65, 208] on span "全部" at bounding box center [51, 201] width 26 height 13
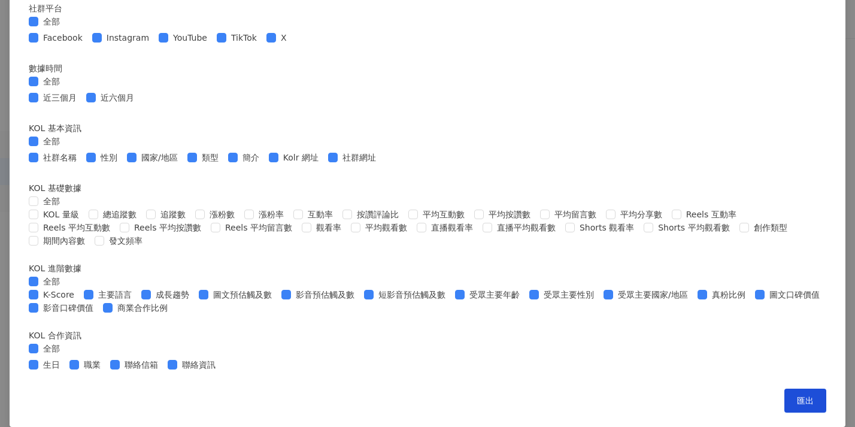
scroll to position [448, 0]
click at [65, 275] on span "全部" at bounding box center [51, 281] width 26 height 13
click at [277, 288] on span "圖文預估觸及數" at bounding box center [242, 294] width 68 height 13
click at [451, 288] on label "短影音預估觸及數" at bounding box center [407, 294] width 86 height 13
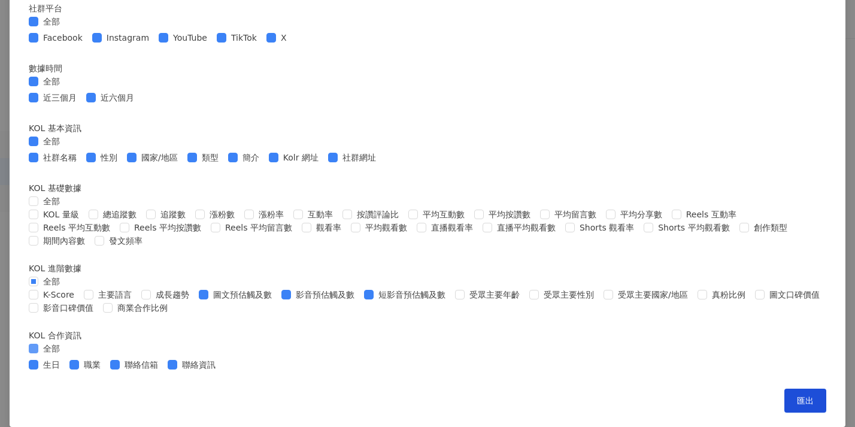
click at [65, 342] on span "全部" at bounding box center [51, 348] width 26 height 13
click at [65, 148] on span "全部" at bounding box center [51, 141] width 26 height 13
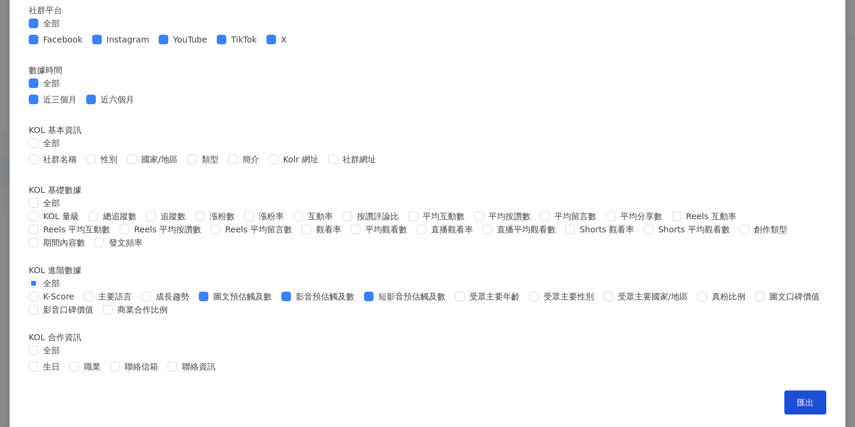
scroll to position [46, 0]
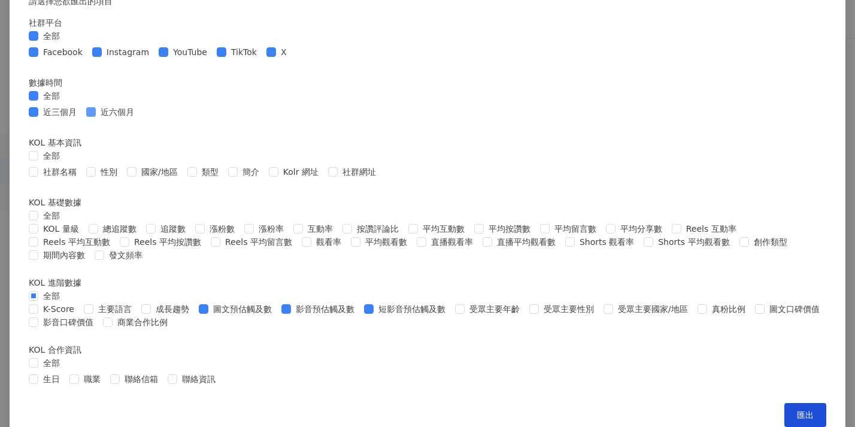
click at [139, 119] on span "近六個月" at bounding box center [117, 111] width 43 height 13
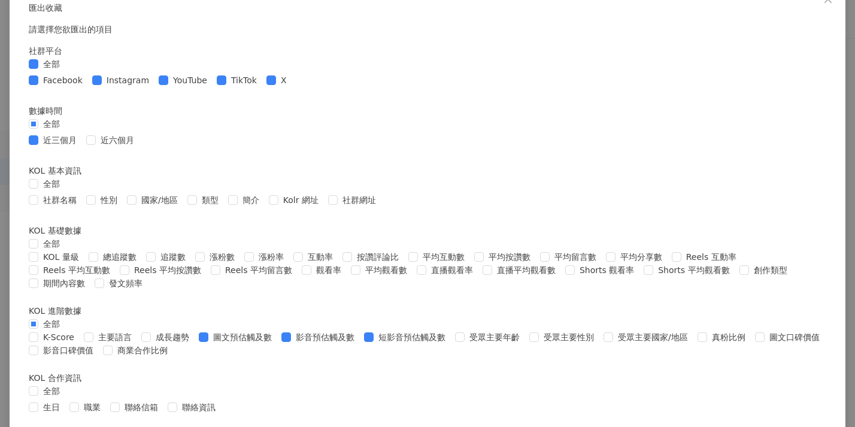
scroll to position [0, 0]
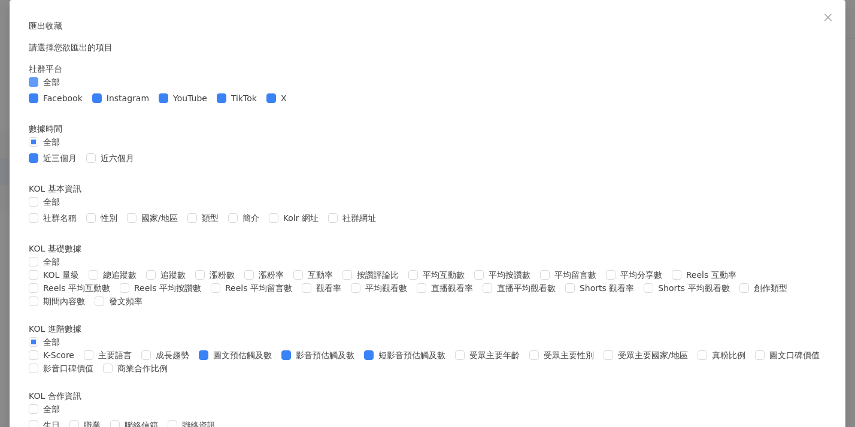
click at [65, 89] on span "全部" at bounding box center [51, 81] width 26 height 13
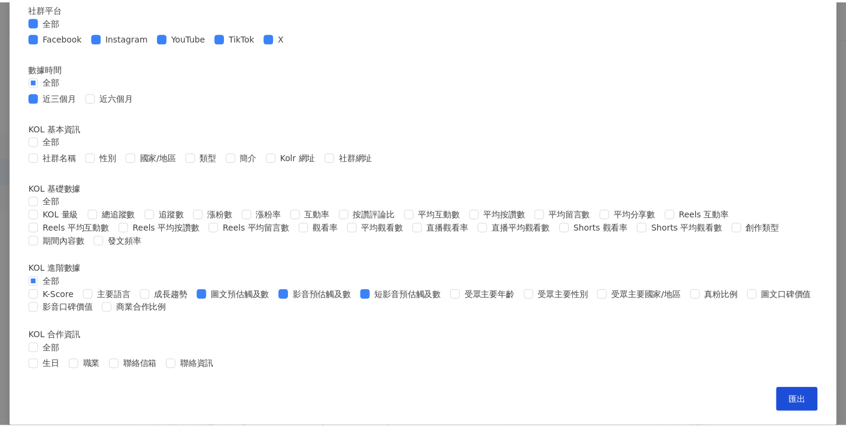
scroll to position [503, 0]
click at [785, 392] on button "匯出" at bounding box center [806, 401] width 42 height 24
click at [734, 152] on div "匯出收藏 請選擇您欲匯出的項目 社群平台 全部 Facebook Instagram YouTube TikTok X 數據時間 全部 近三個月 近六個月 K…" at bounding box center [427, 213] width 855 height 427
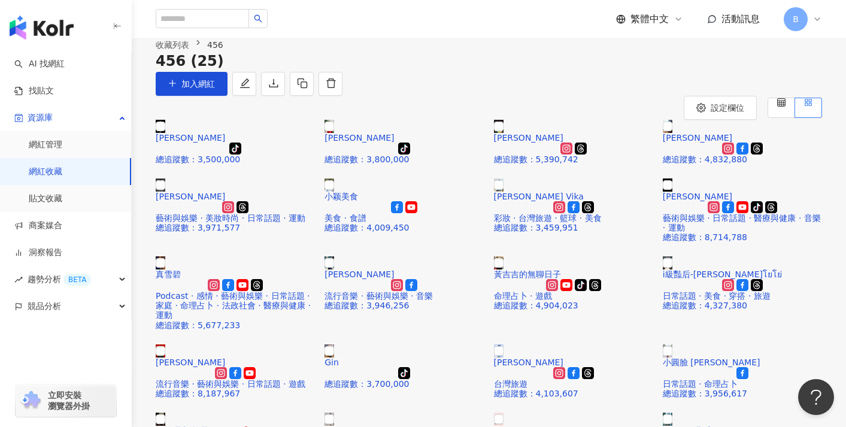
click at [344, 96] on div "456 (25) 加入網紅" at bounding box center [489, 74] width 667 height 44
click at [802, 20] on span "B" at bounding box center [796, 19] width 24 height 24
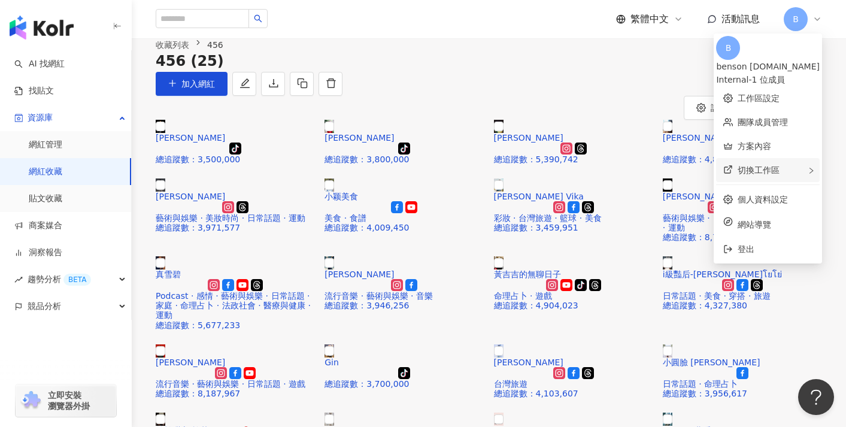
click at [765, 168] on div "切換工作區" at bounding box center [768, 170] width 104 height 24
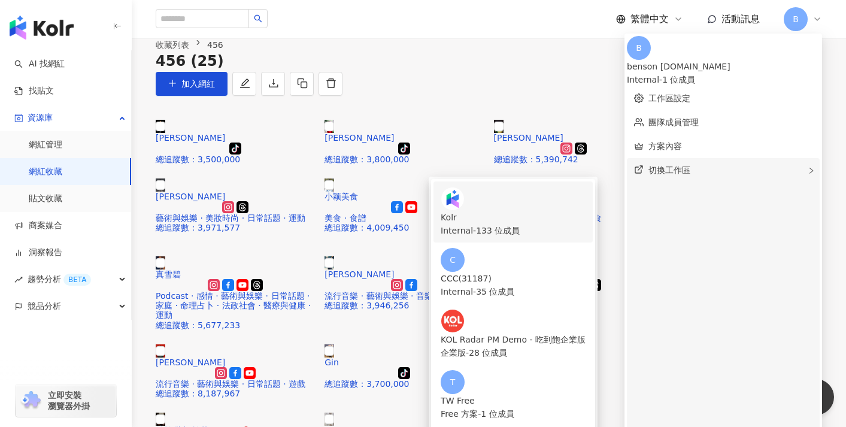
click at [586, 224] on div "Internal - 133 位成員" at bounding box center [513, 230] width 145 height 13
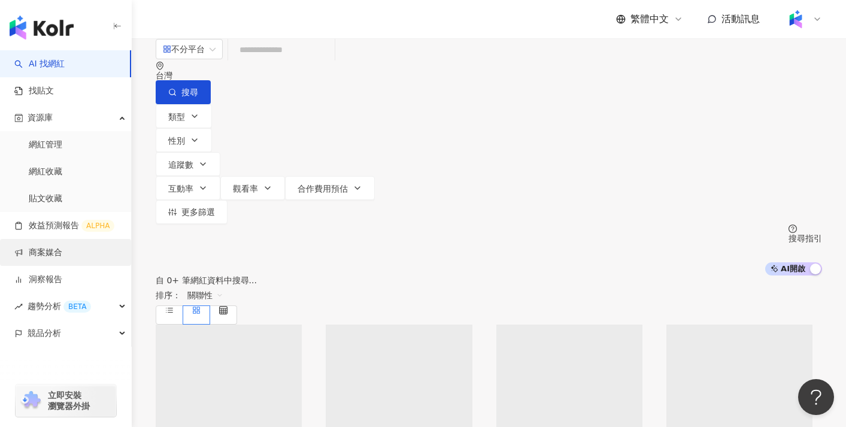
click at [62, 247] on link "商案媒合" at bounding box center [38, 253] width 48 height 12
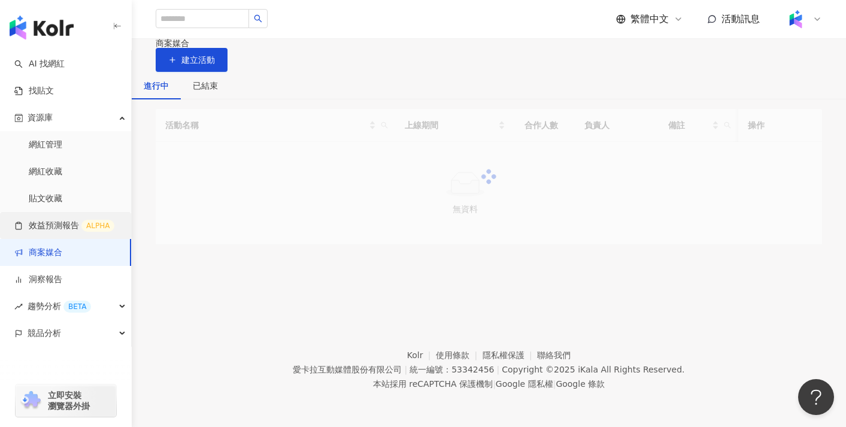
click at [78, 221] on link "效益預測報告 ALPHA" at bounding box center [64, 226] width 100 height 12
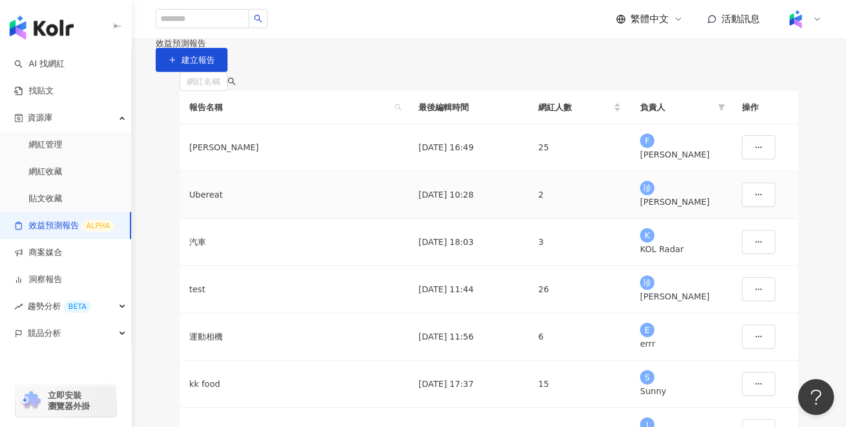
scroll to position [8, 0]
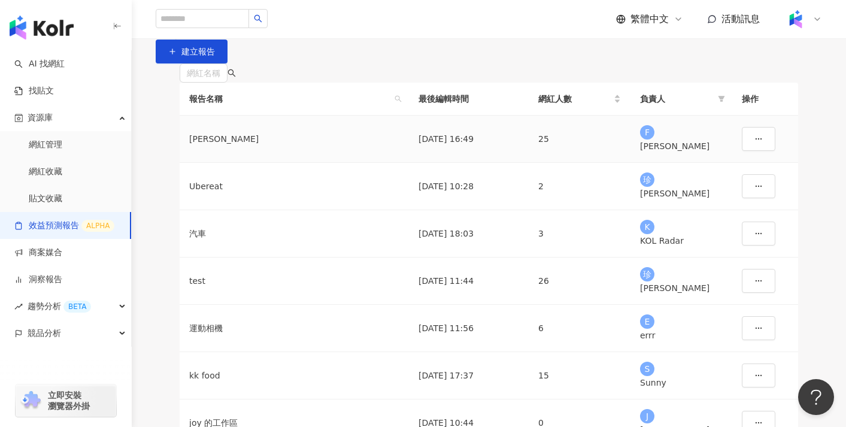
click at [219, 163] on td "凱夢" at bounding box center [294, 139] width 229 height 47
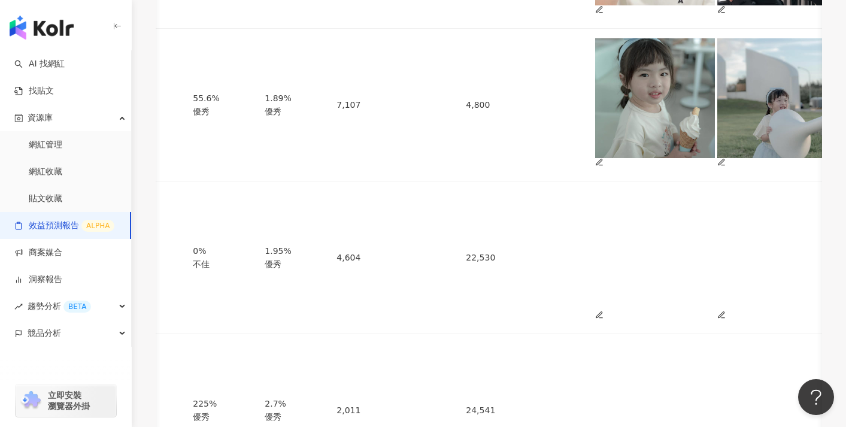
scroll to position [379, 0]
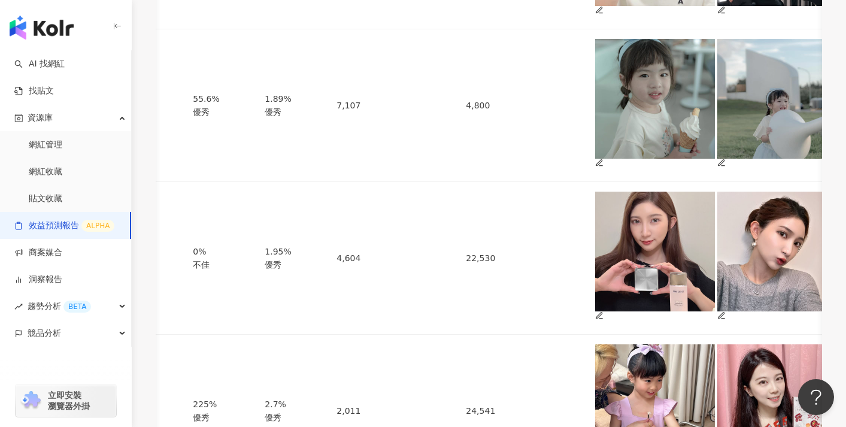
click at [93, 220] on link "效益預測報告 ALPHA" at bounding box center [64, 226] width 100 height 12
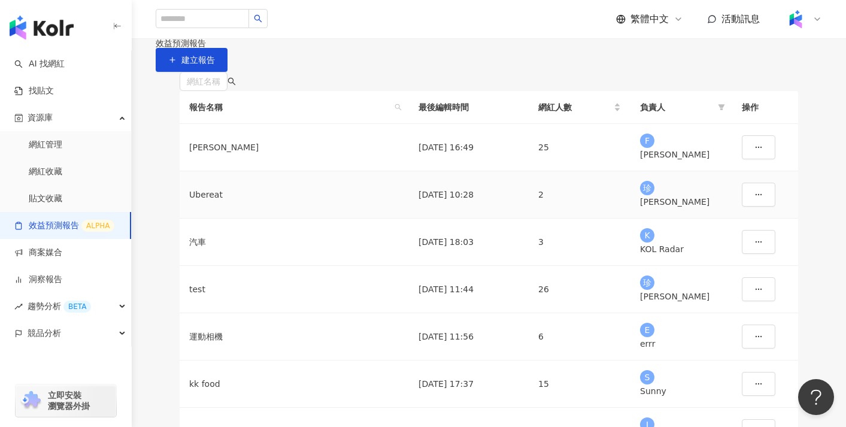
click at [223, 201] on div "Ubereat" at bounding box center [294, 194] width 210 height 13
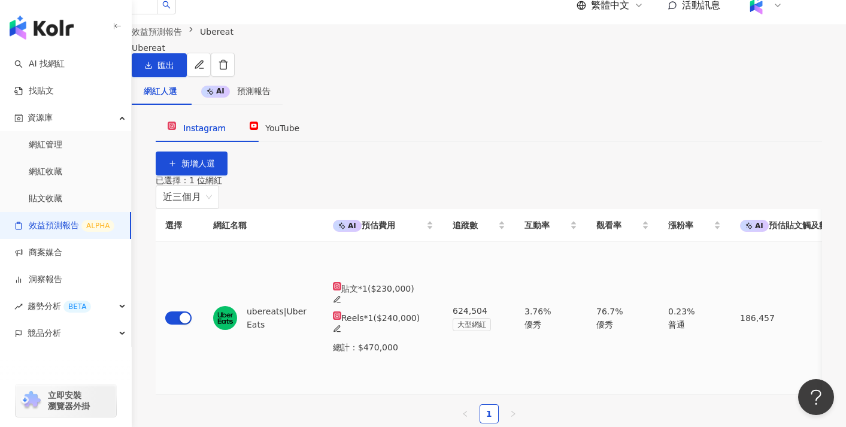
scroll to position [17, 0]
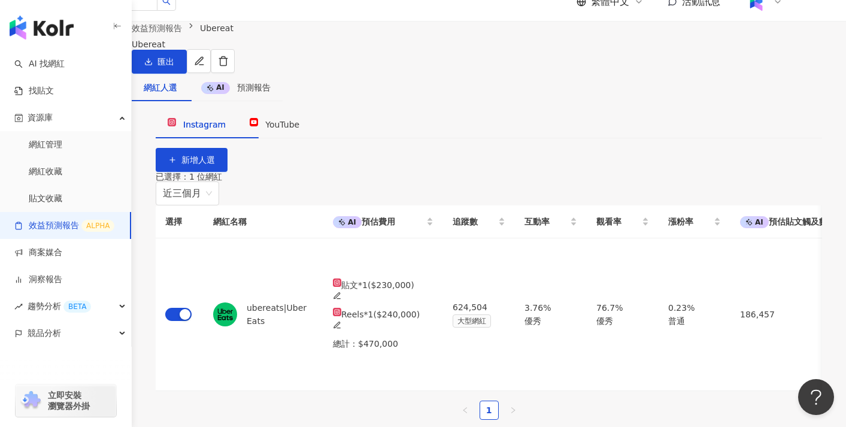
click at [81, 226] on link "效益預測報告 ALPHA" at bounding box center [64, 226] width 100 height 12
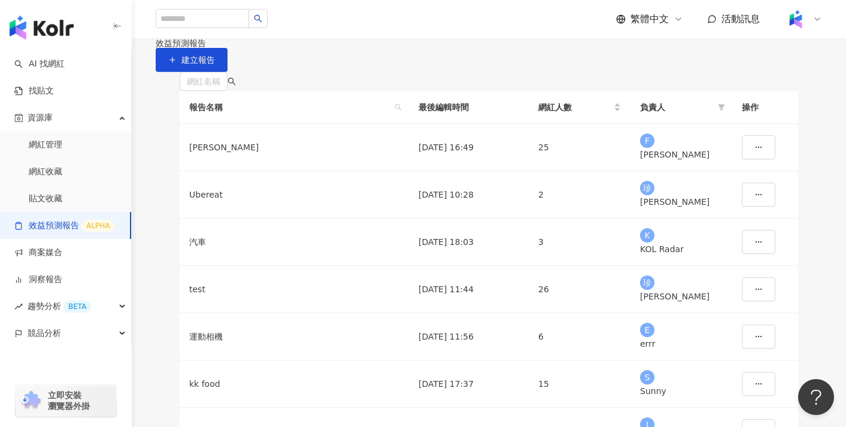
click at [81, 226] on link "效益預測報告 ALPHA" at bounding box center [64, 226] width 100 height 12
click at [228, 201] on div "Ubereat" at bounding box center [294, 194] width 210 height 13
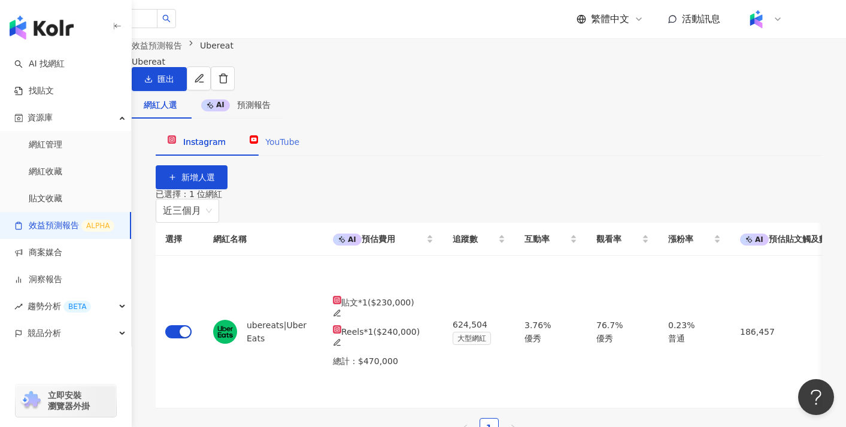
click at [312, 156] on div "YouTube" at bounding box center [275, 142] width 74 height 28
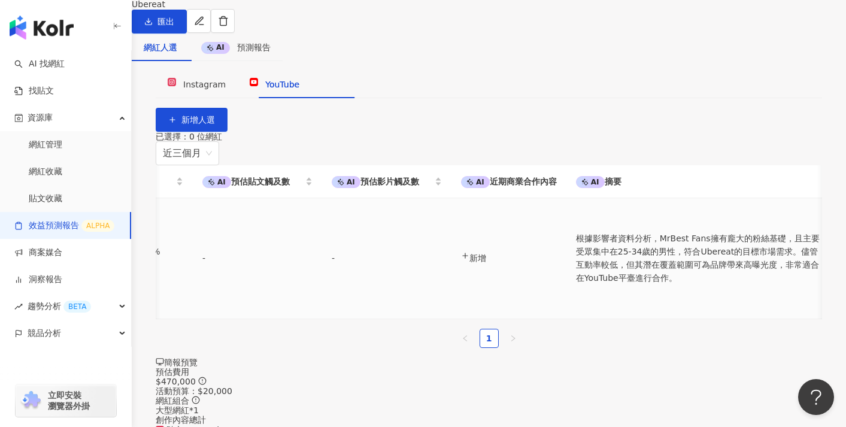
scroll to position [0, 540]
click at [103, 223] on link "效益預測報告 ALPHA" at bounding box center [64, 226] width 100 height 12
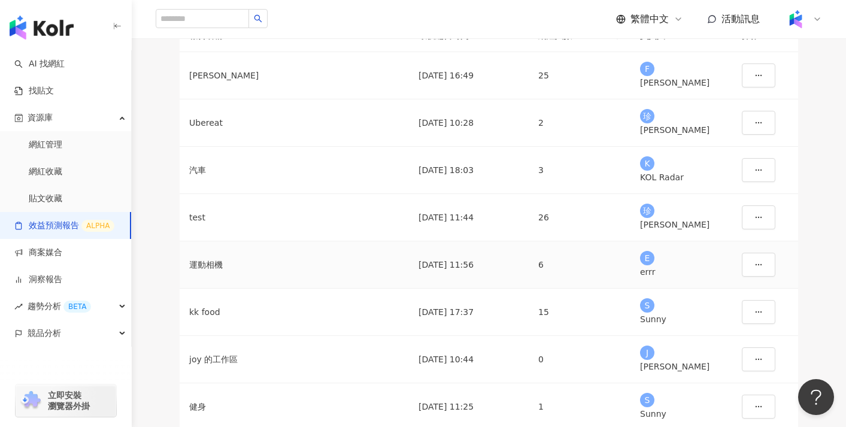
scroll to position [83, 0]
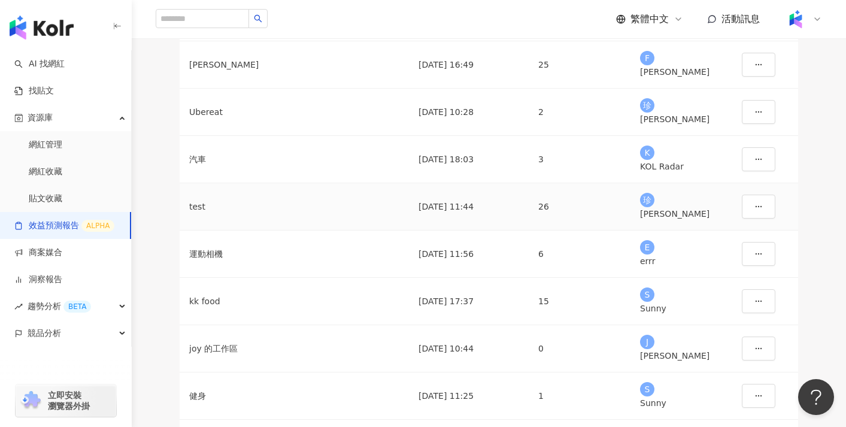
click at [459, 231] on td "2025/7/7 11:44" at bounding box center [469, 206] width 120 height 47
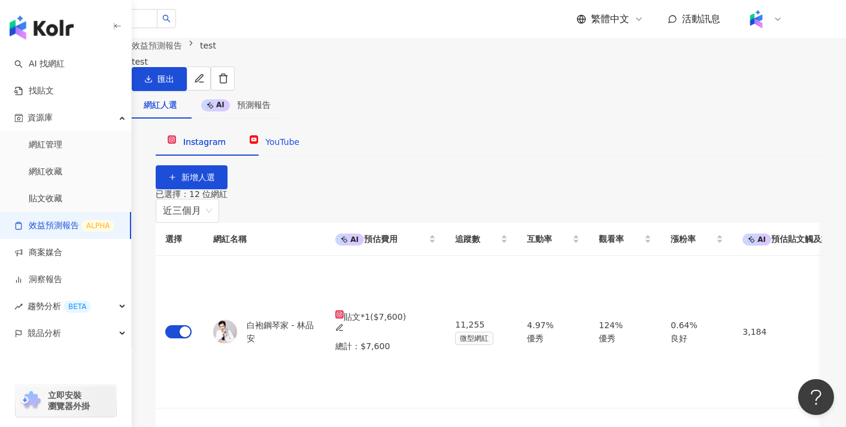
click at [300, 147] on span "YouTube" at bounding box center [282, 142] width 34 height 10
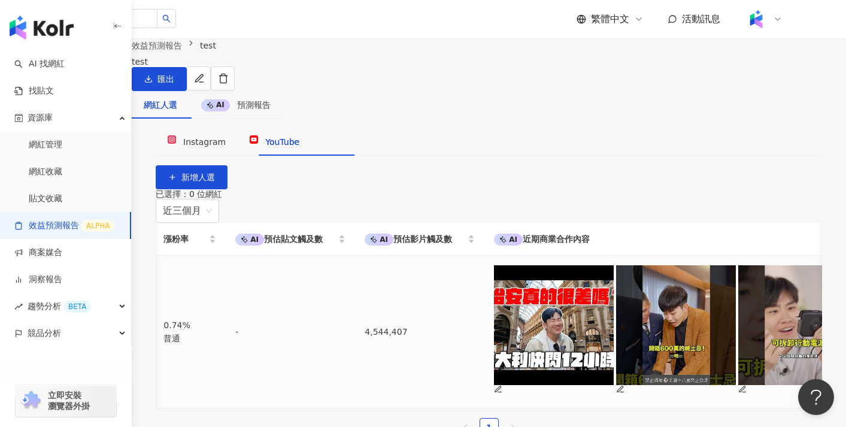
scroll to position [0, 488]
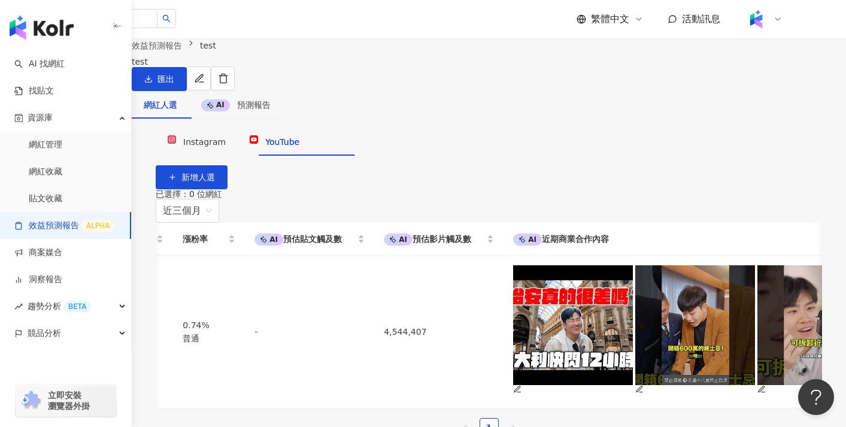
click at [62, 227] on link "效益預測報告 ALPHA" at bounding box center [64, 226] width 100 height 12
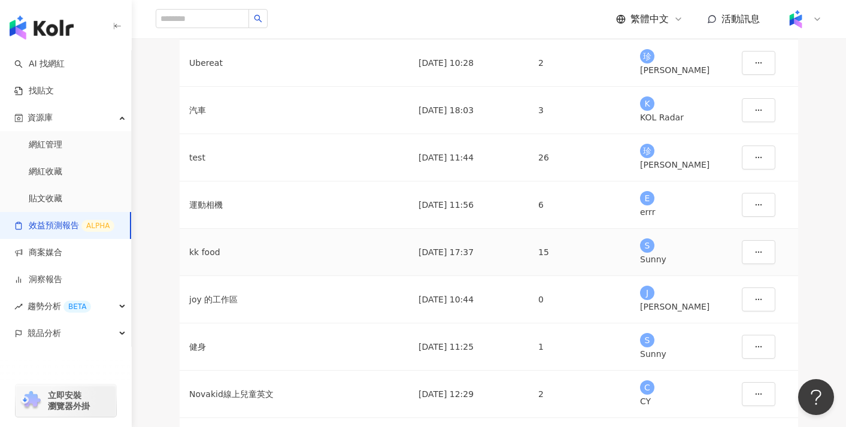
scroll to position [136, 0]
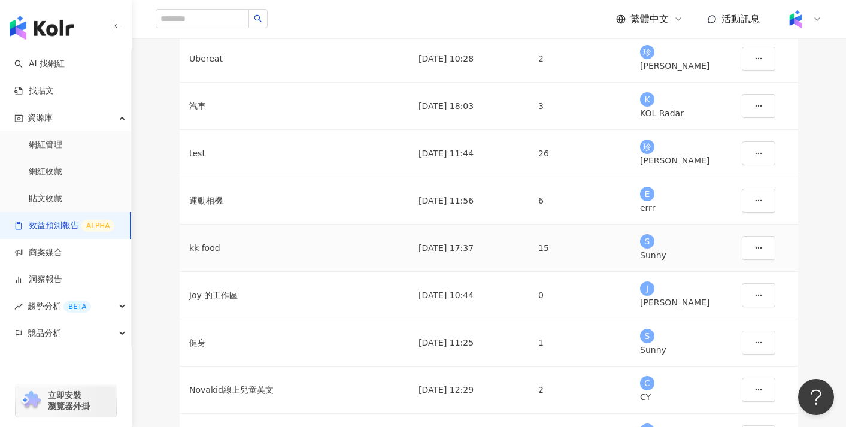
click at [446, 272] on td "2025/6/24 17:37" at bounding box center [469, 248] width 120 height 47
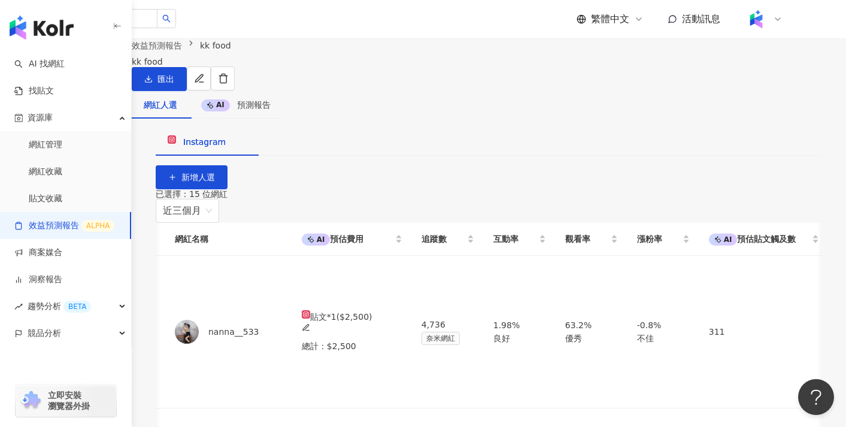
scroll to position [0, 42]
click at [93, 220] on link "效益預測報告 ALPHA" at bounding box center [64, 226] width 100 height 12
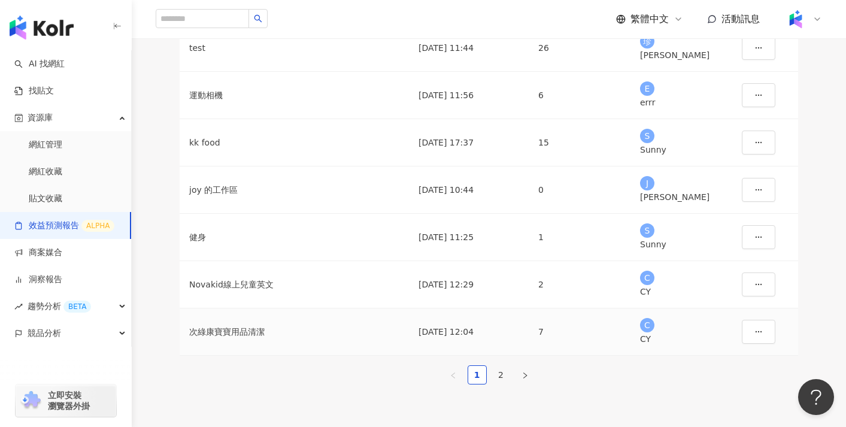
scroll to position [246, 0]
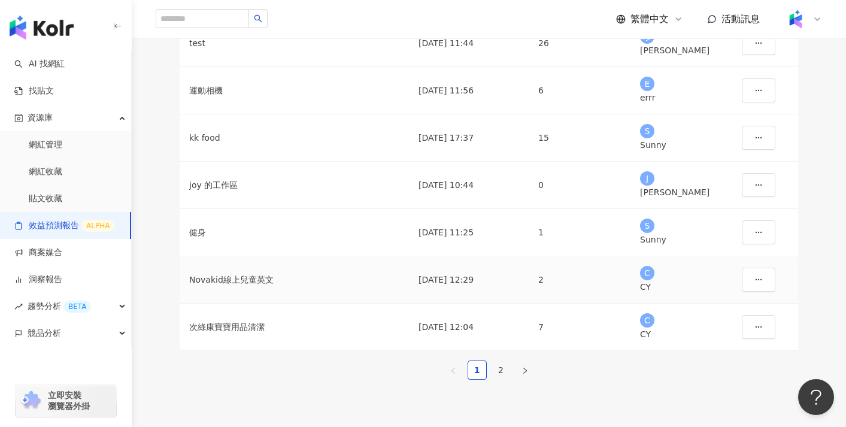
drag, startPoint x: 274, startPoint y: 321, endPoint x: 273, endPoint y: 328, distance: 7.2
click at [273, 304] on td "Novakid線上兒童英文" at bounding box center [294, 279] width 229 height 47
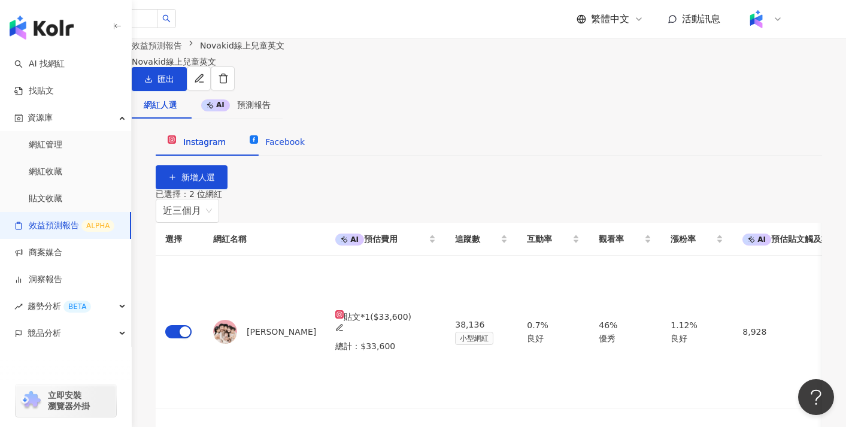
click at [305, 147] on span "Facebook" at bounding box center [285, 142] width 40 height 10
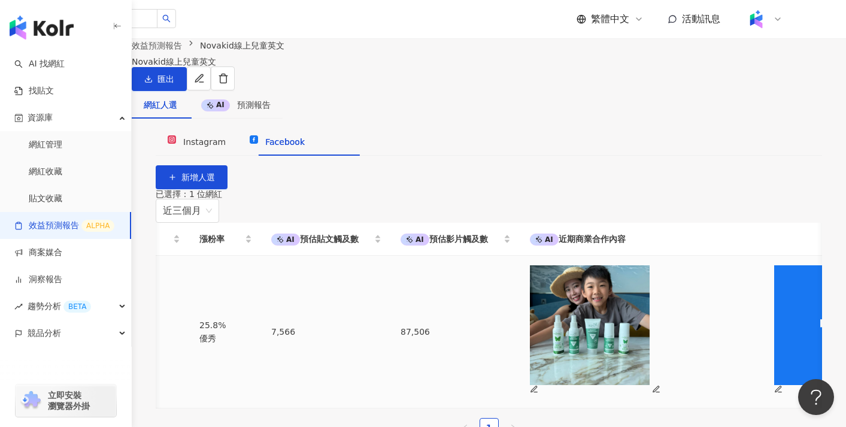
scroll to position [0, 465]
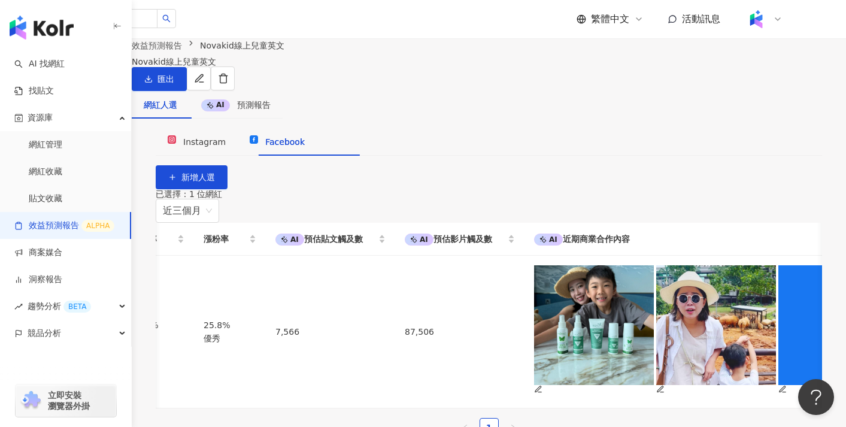
click at [79, 220] on link "效益預測報告 ALPHA" at bounding box center [64, 226] width 100 height 12
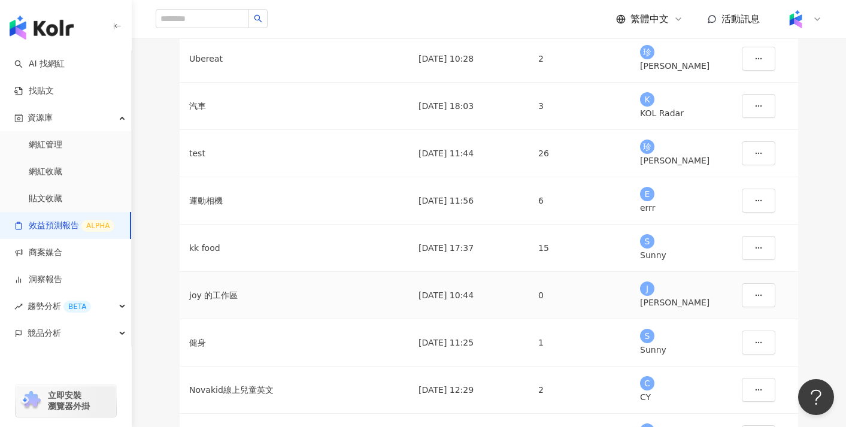
scroll to position [168, 0]
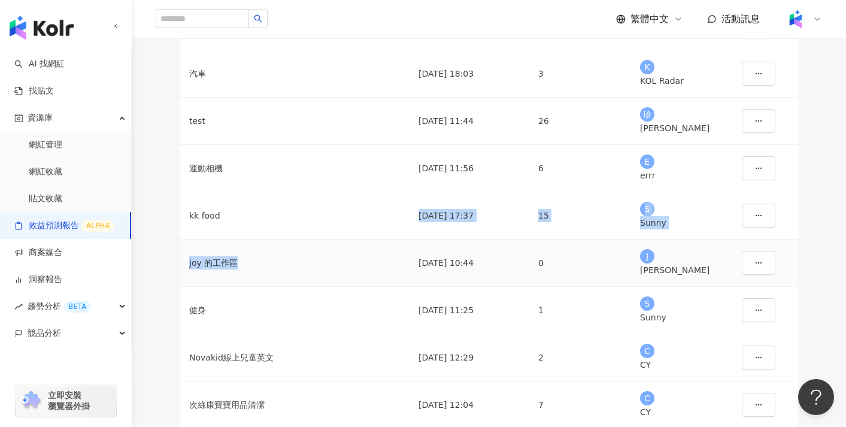
drag, startPoint x: 374, startPoint y: 323, endPoint x: 390, endPoint y: 290, distance: 36.4
click at [390, 290] on tbody "凱夢 2025/9/16 16:49 25 F Finn Yeh Ubereat 2025/9/2 10:28 2 珍 珍妮弗 汽車 2025/7/25 18…" at bounding box center [489, 192] width 619 height 473
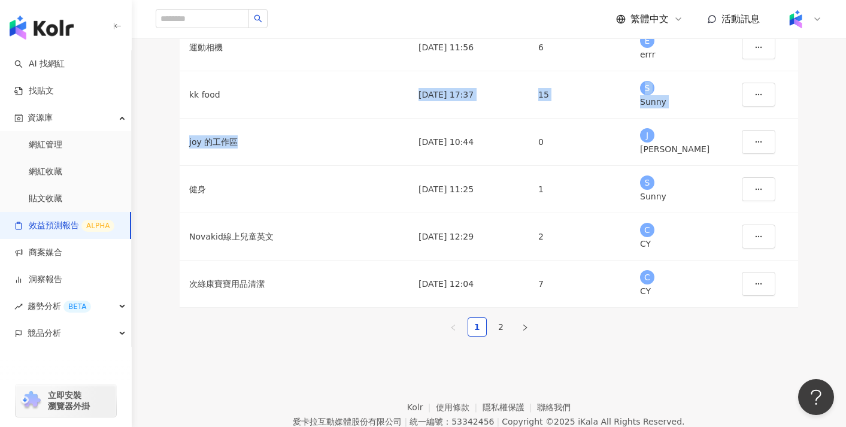
scroll to position [292, 0]
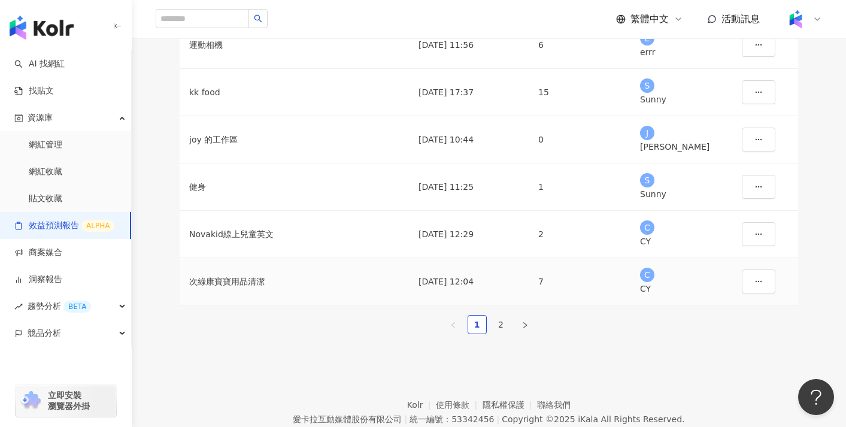
click at [372, 306] on td "次綠康寶寶用品清潔" at bounding box center [294, 281] width 229 height 47
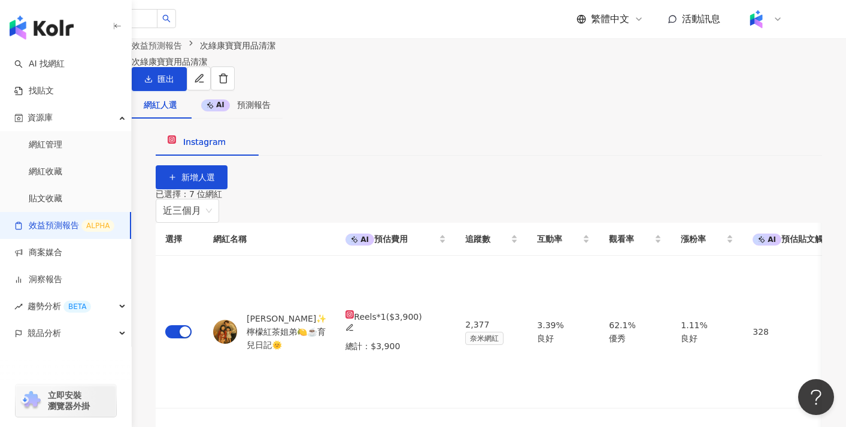
click at [92, 224] on link "效益預測報告 ALPHA" at bounding box center [64, 226] width 100 height 12
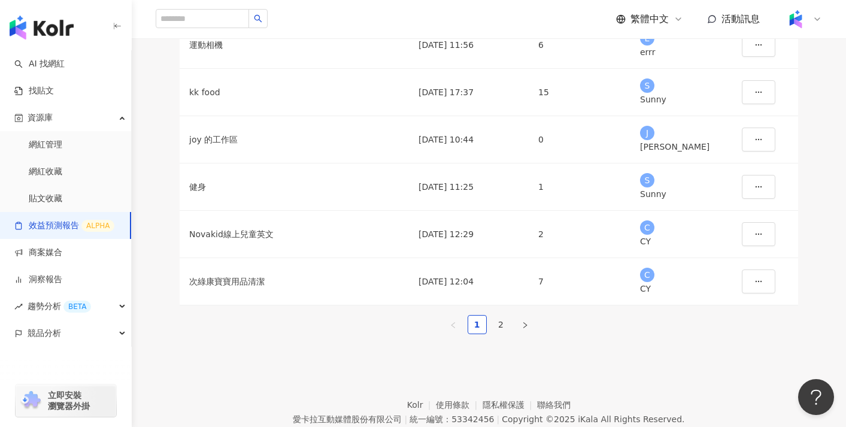
scroll to position [395, 0]
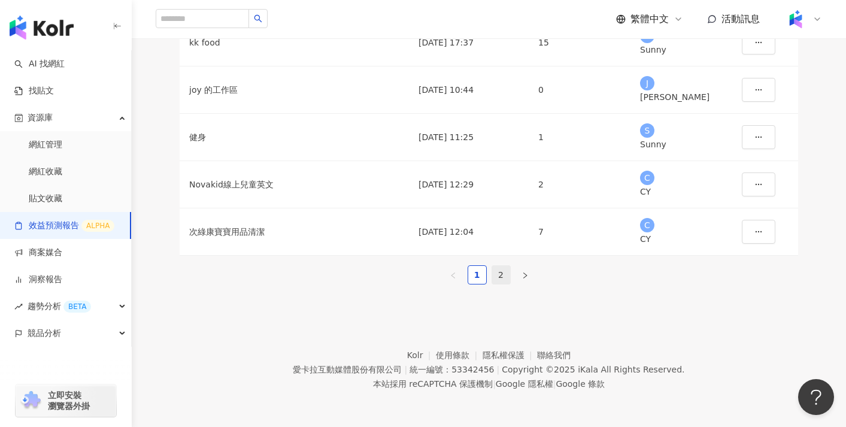
click at [498, 266] on link "2" at bounding box center [501, 275] width 18 height 18
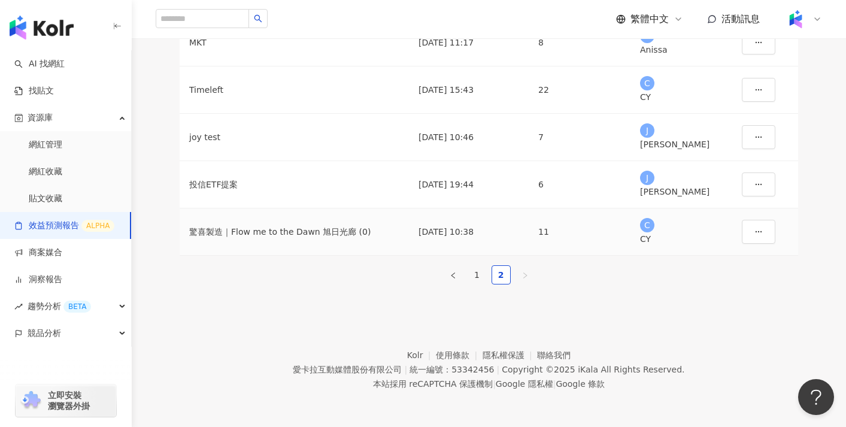
scroll to position [219, 0]
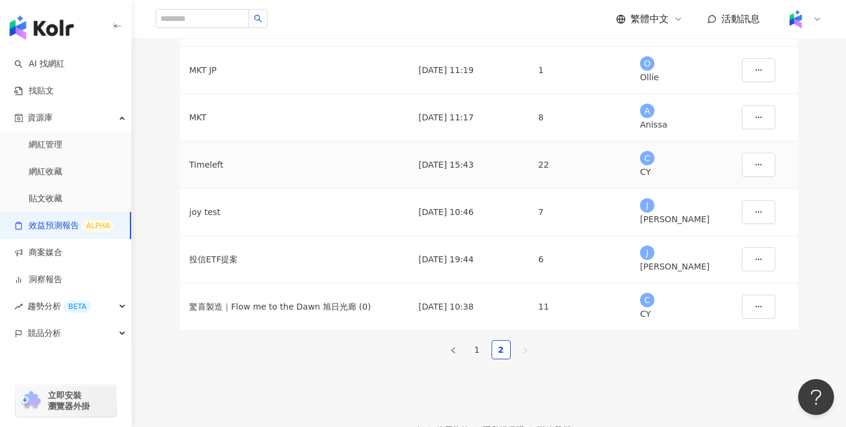
click at [291, 171] on div "Timeleft" at bounding box center [294, 164] width 210 height 13
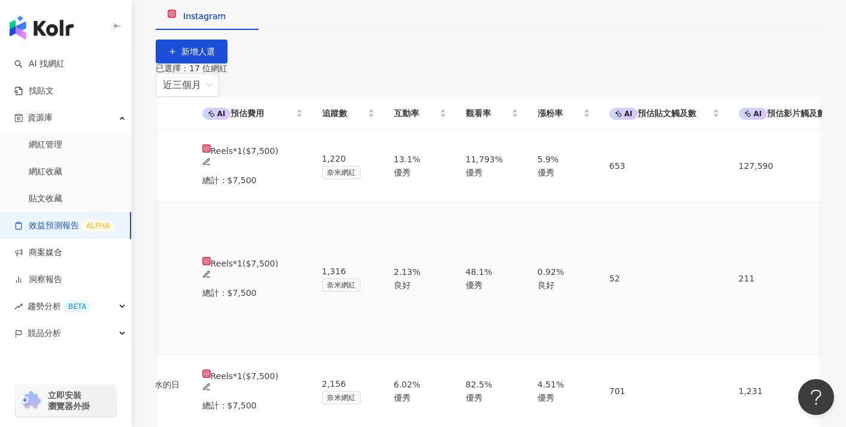
scroll to position [92, 0]
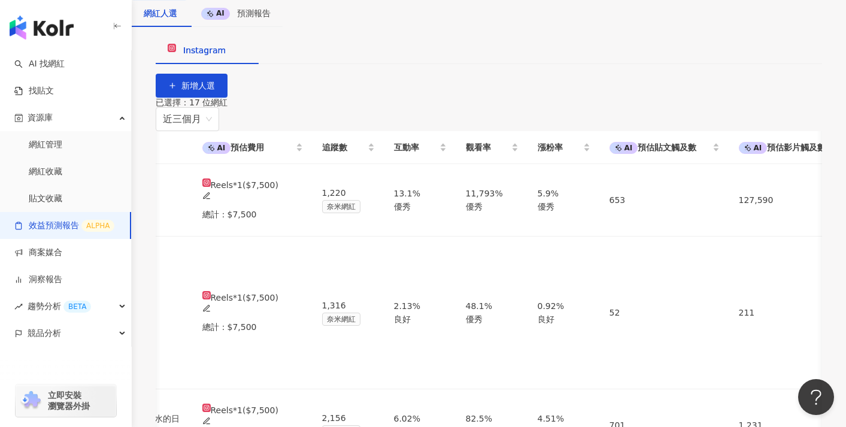
click at [79, 230] on link "效益預測報告 ALPHA" at bounding box center [64, 226] width 100 height 12
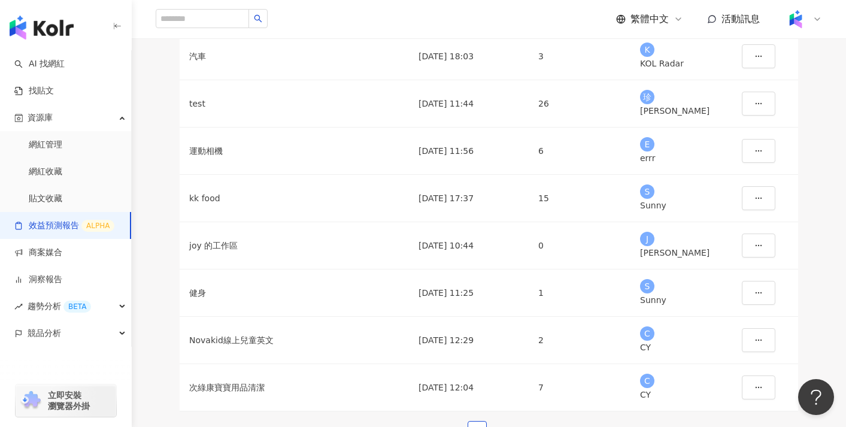
scroll to position [395, 0]
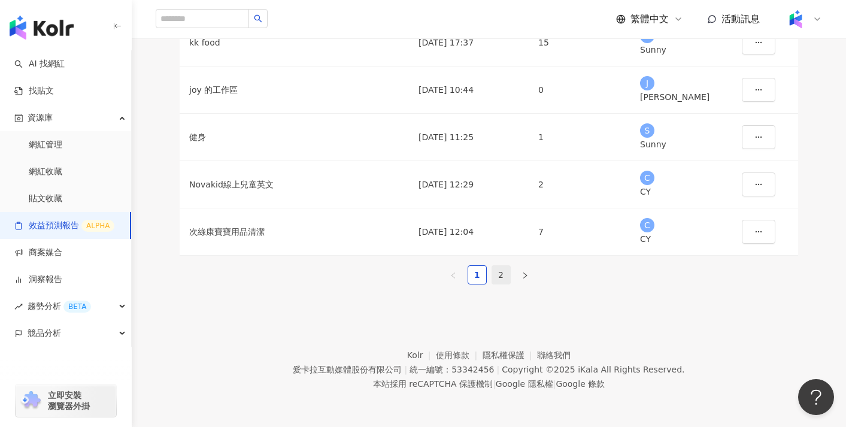
click at [502, 266] on link "2" at bounding box center [501, 275] width 18 height 18
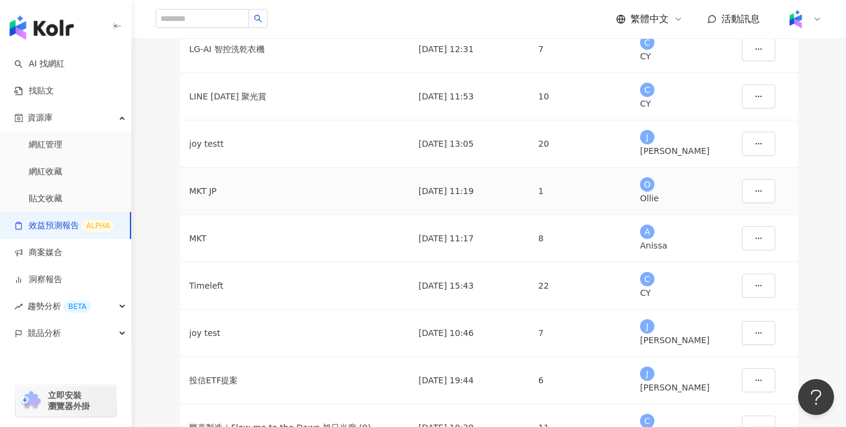
scroll to position [88, 0]
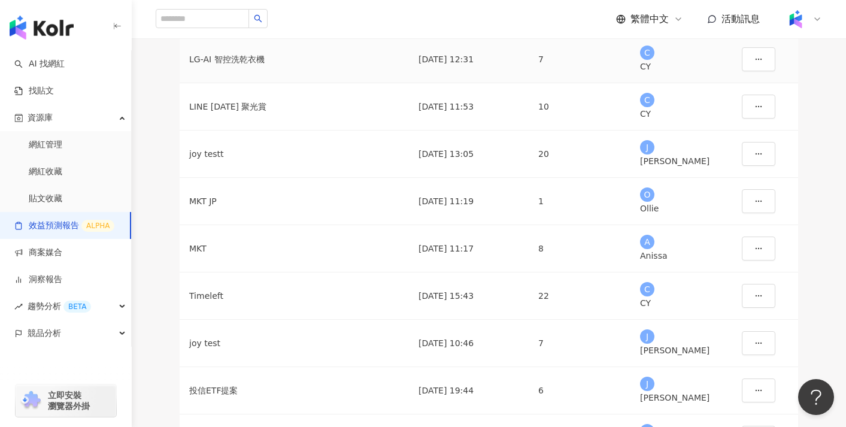
click at [373, 83] on td "LG-AI 智控洗乾衣機" at bounding box center [294, 59] width 229 height 47
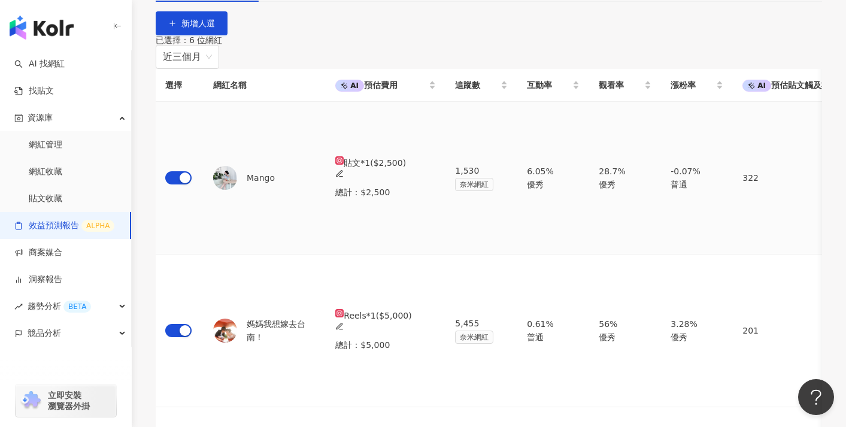
scroll to position [66, 0]
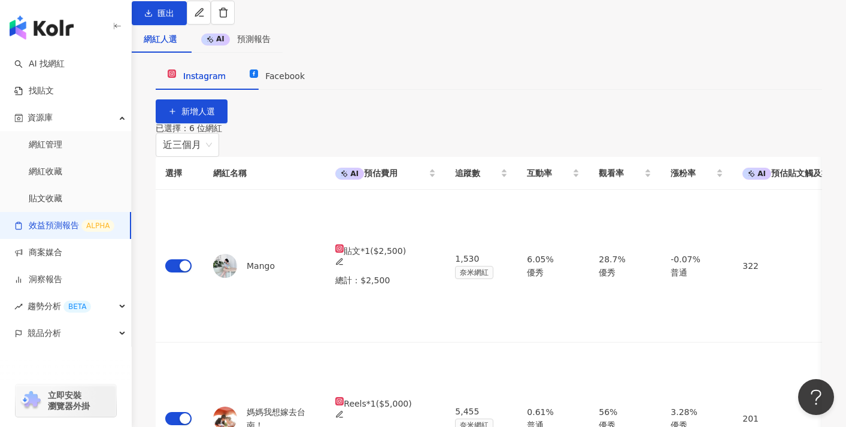
click at [92, 220] on link "效益預測報告 ALPHA" at bounding box center [64, 226] width 100 height 12
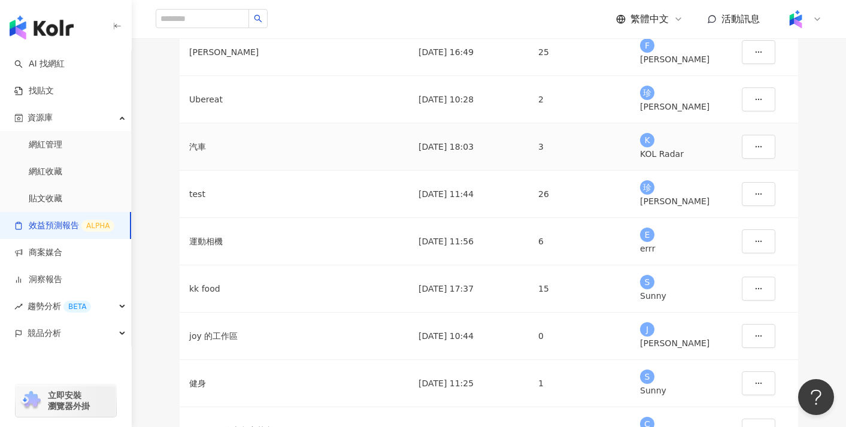
scroll to position [395, 0]
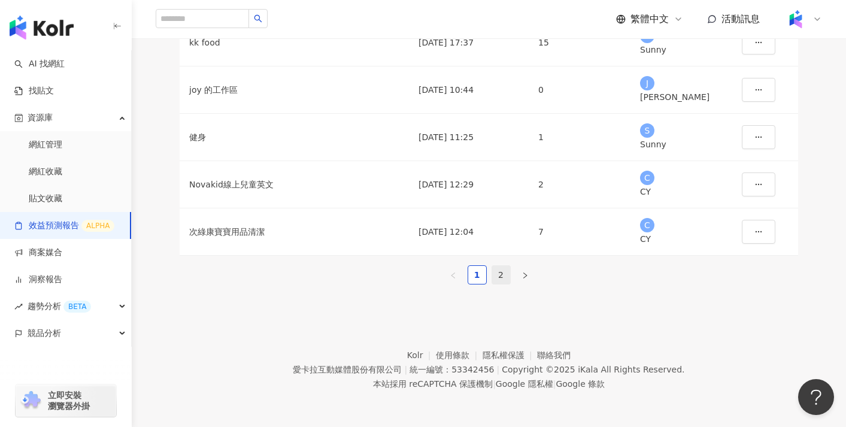
click at [503, 266] on link "2" at bounding box center [501, 275] width 18 height 18
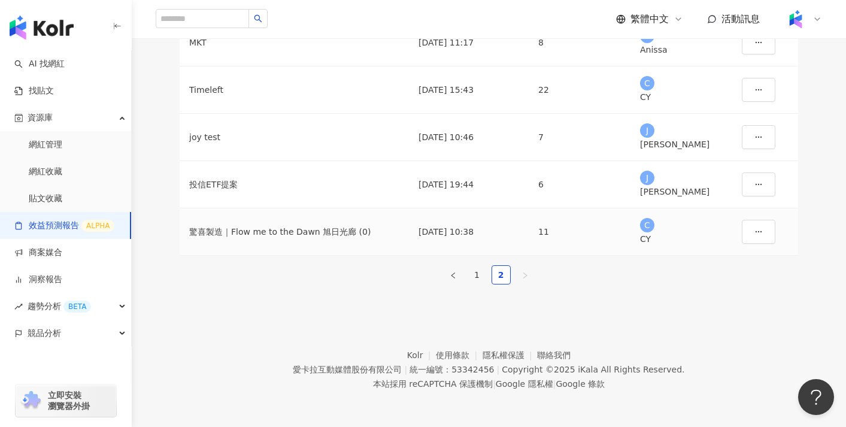
scroll to position [323, 0]
click at [340, 205] on td "投信ETF提案" at bounding box center [294, 184] width 229 height 47
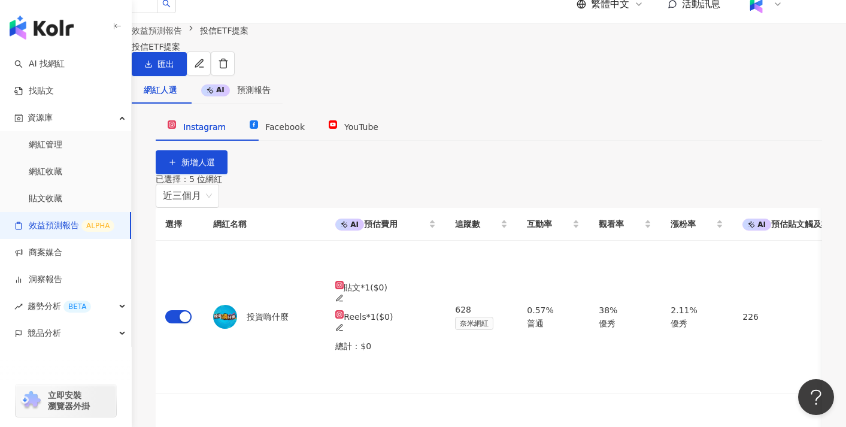
scroll to position [75, 0]
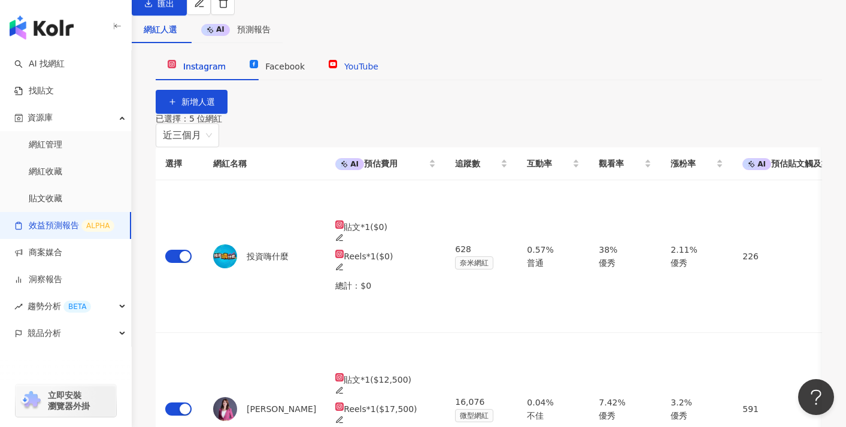
click at [379, 71] on span "YouTube" at bounding box center [361, 67] width 34 height 10
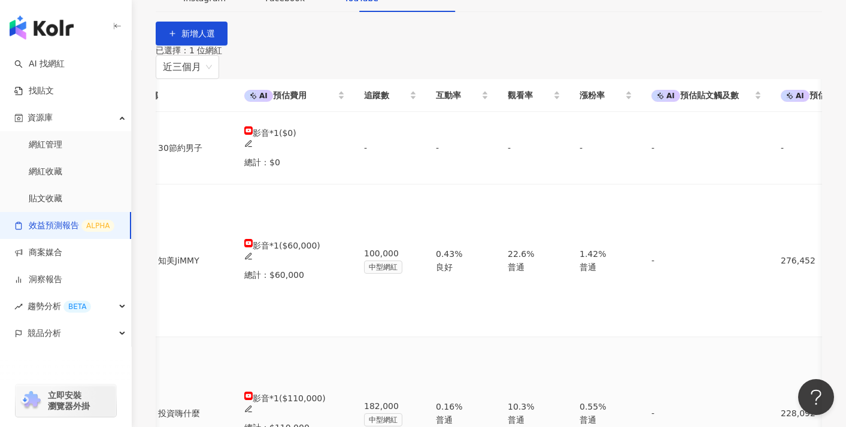
scroll to position [0, 0]
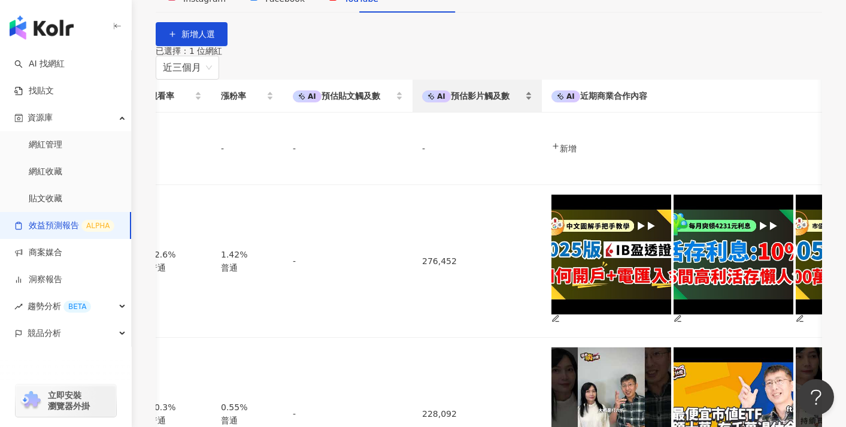
click at [492, 101] on span "預估影片觸及數" at bounding box center [480, 96] width 59 height 10
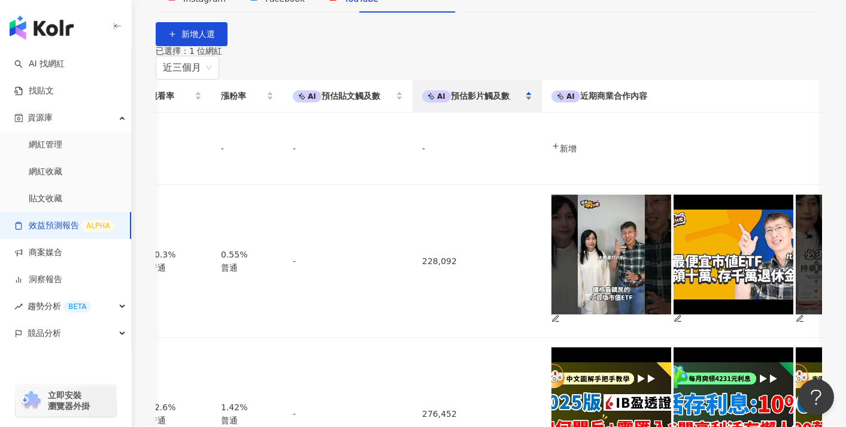
click at [533, 102] on div "AI 預估影片觸及數" at bounding box center [477, 95] width 110 height 13
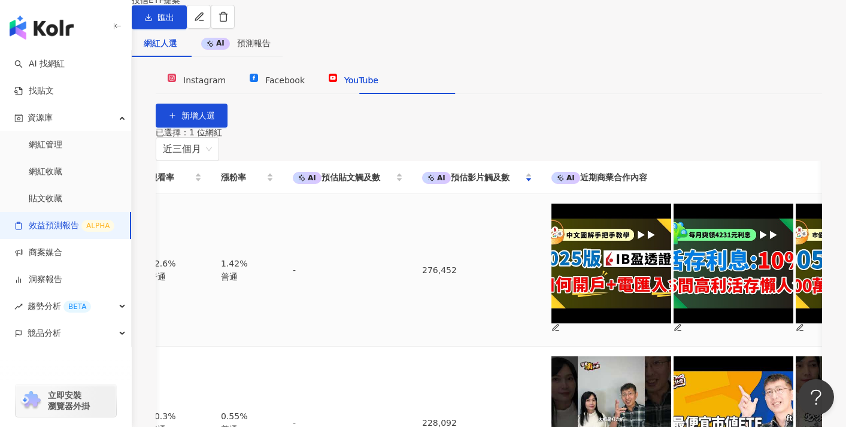
scroll to position [59, 0]
